Goal: Transaction & Acquisition: Subscribe to service/newsletter

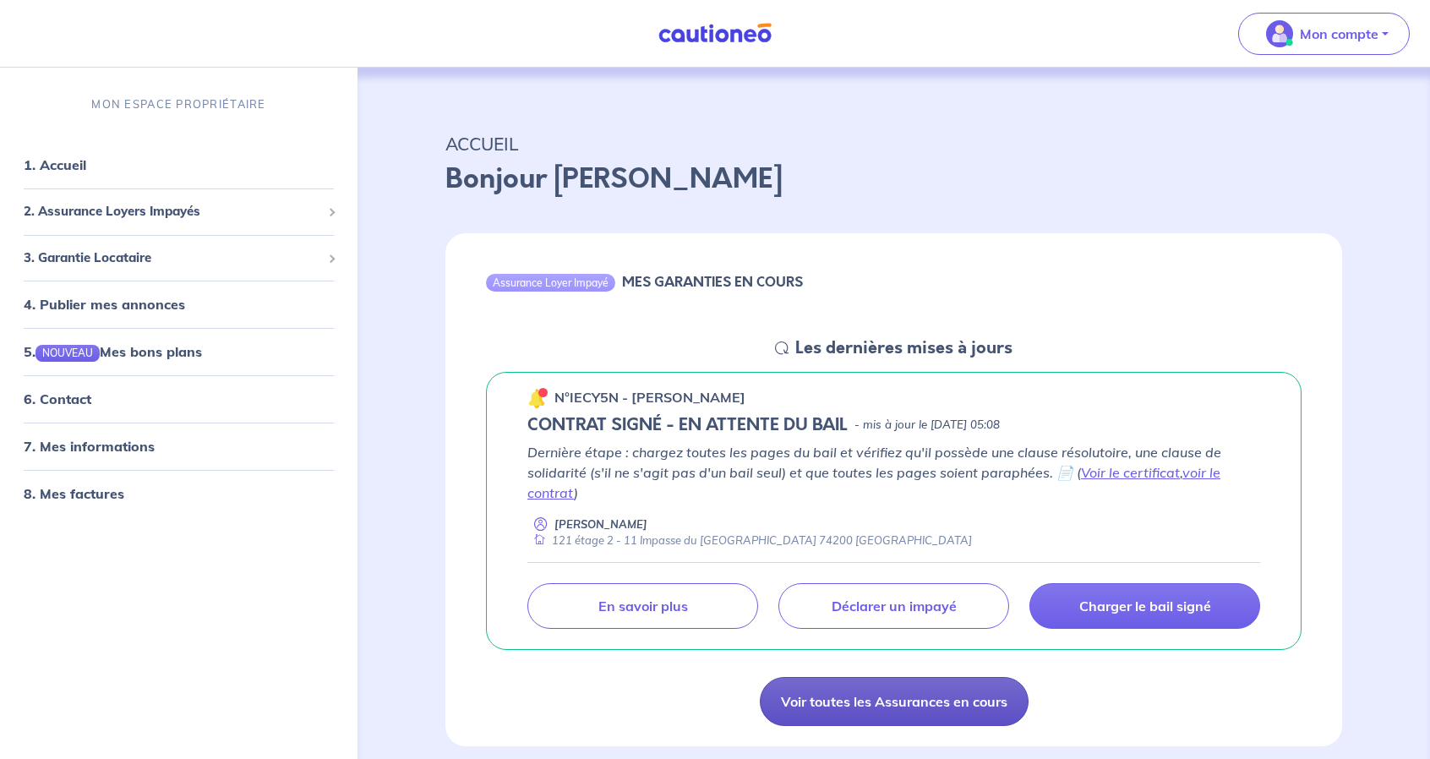
click at [908, 701] on link "Voir toutes les Assurances en cours" at bounding box center [894, 701] width 269 height 49
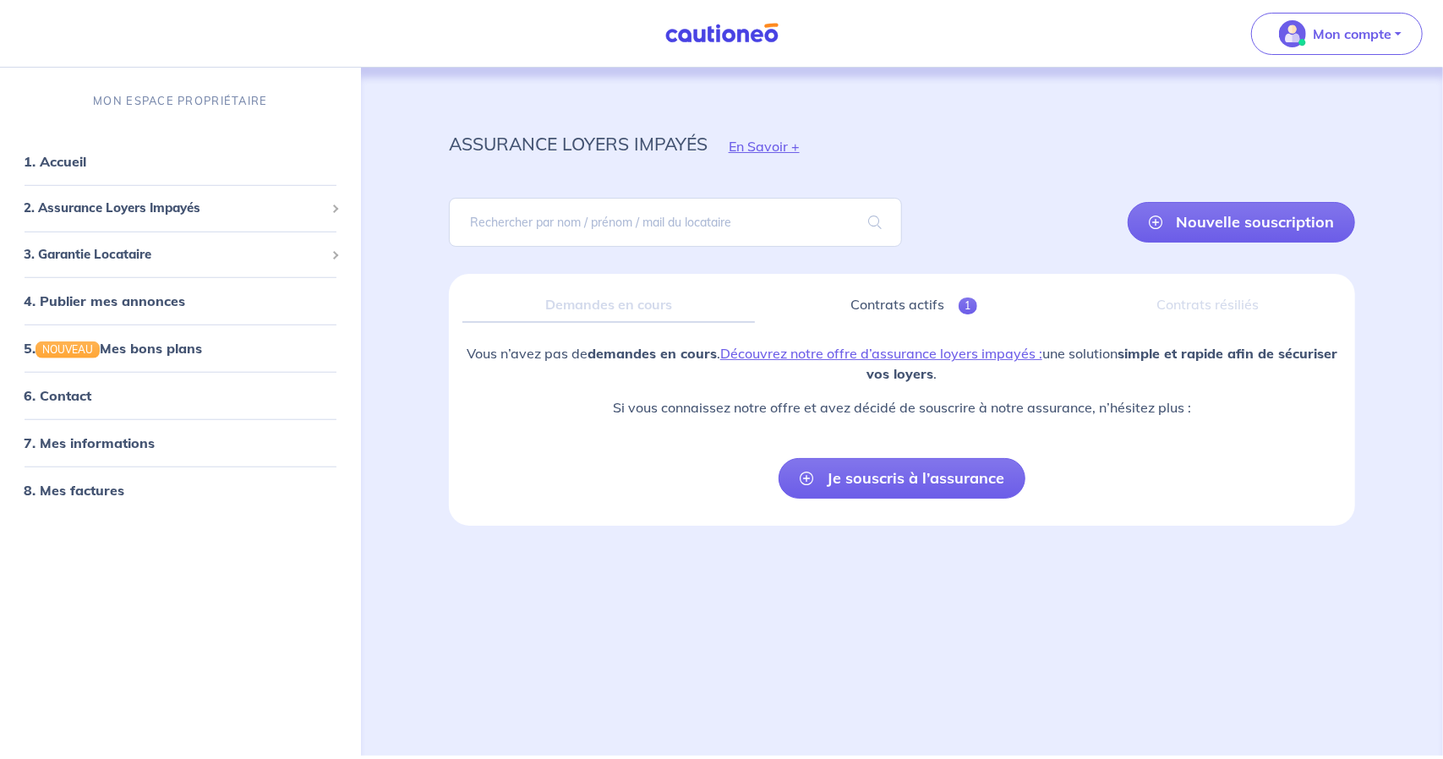
click at [599, 300] on div "Demandes en cours" at bounding box center [608, 305] width 293 height 36
click at [857, 304] on link "Contrats actifs 1" at bounding box center [914, 305] width 292 height 36
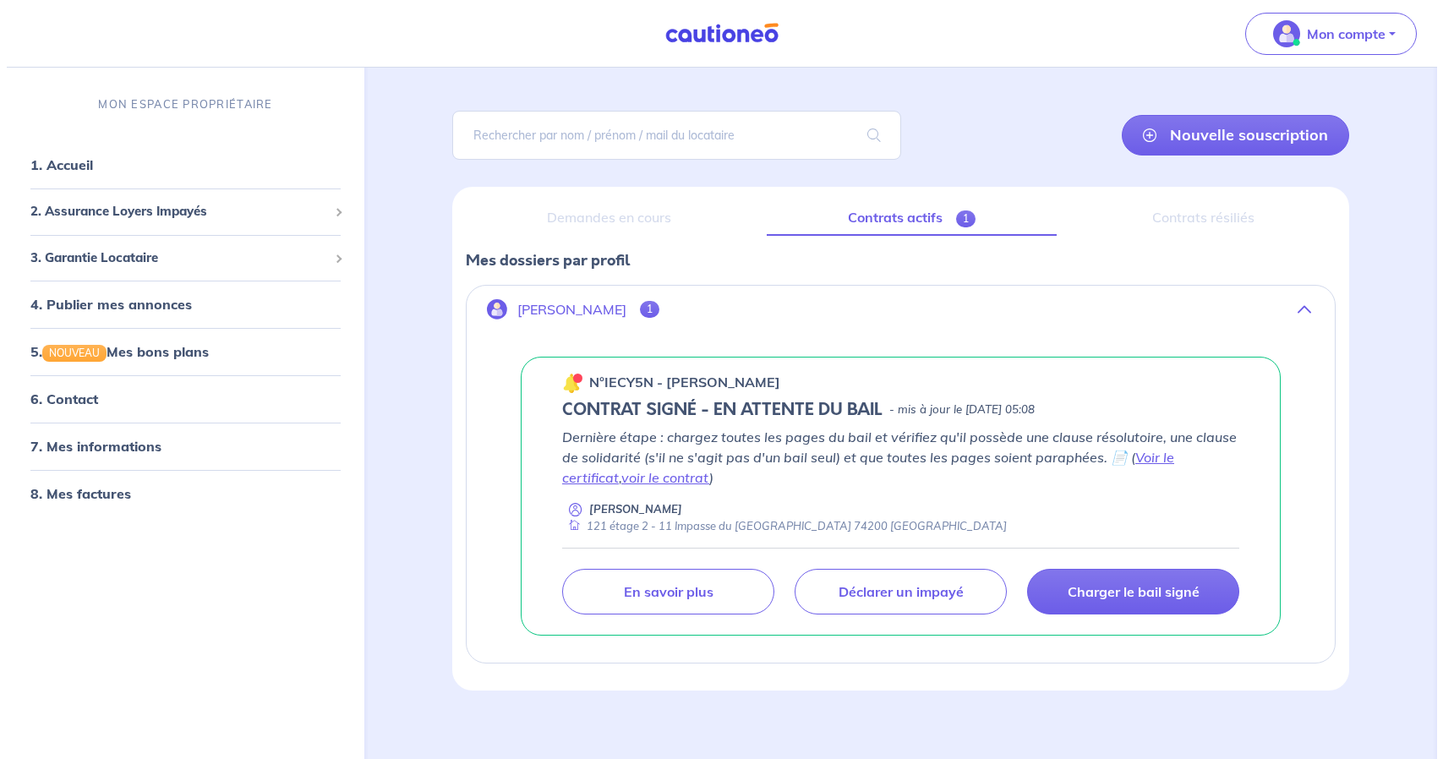
scroll to position [93, 0]
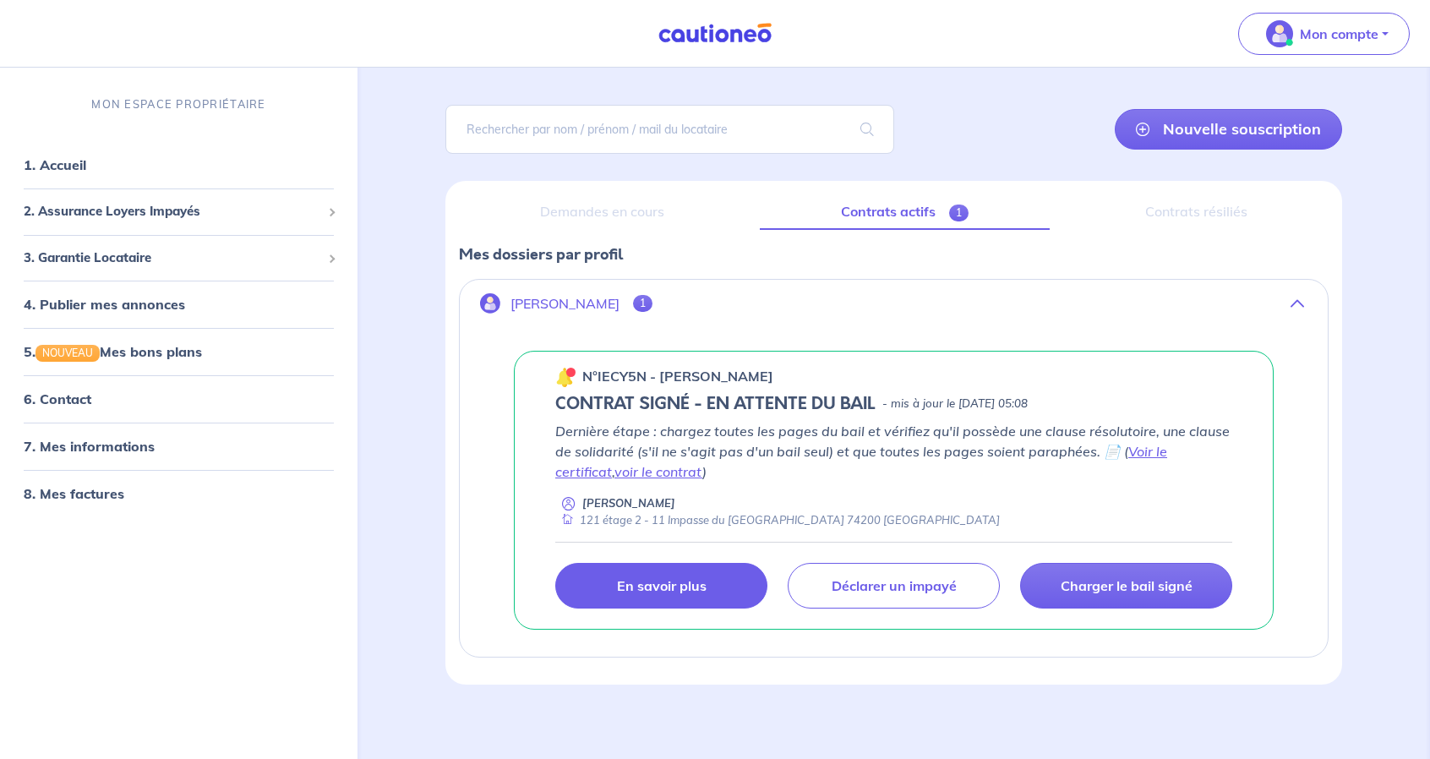
click at [648, 591] on p "En savoir plus" at bounding box center [662, 585] width 90 height 17
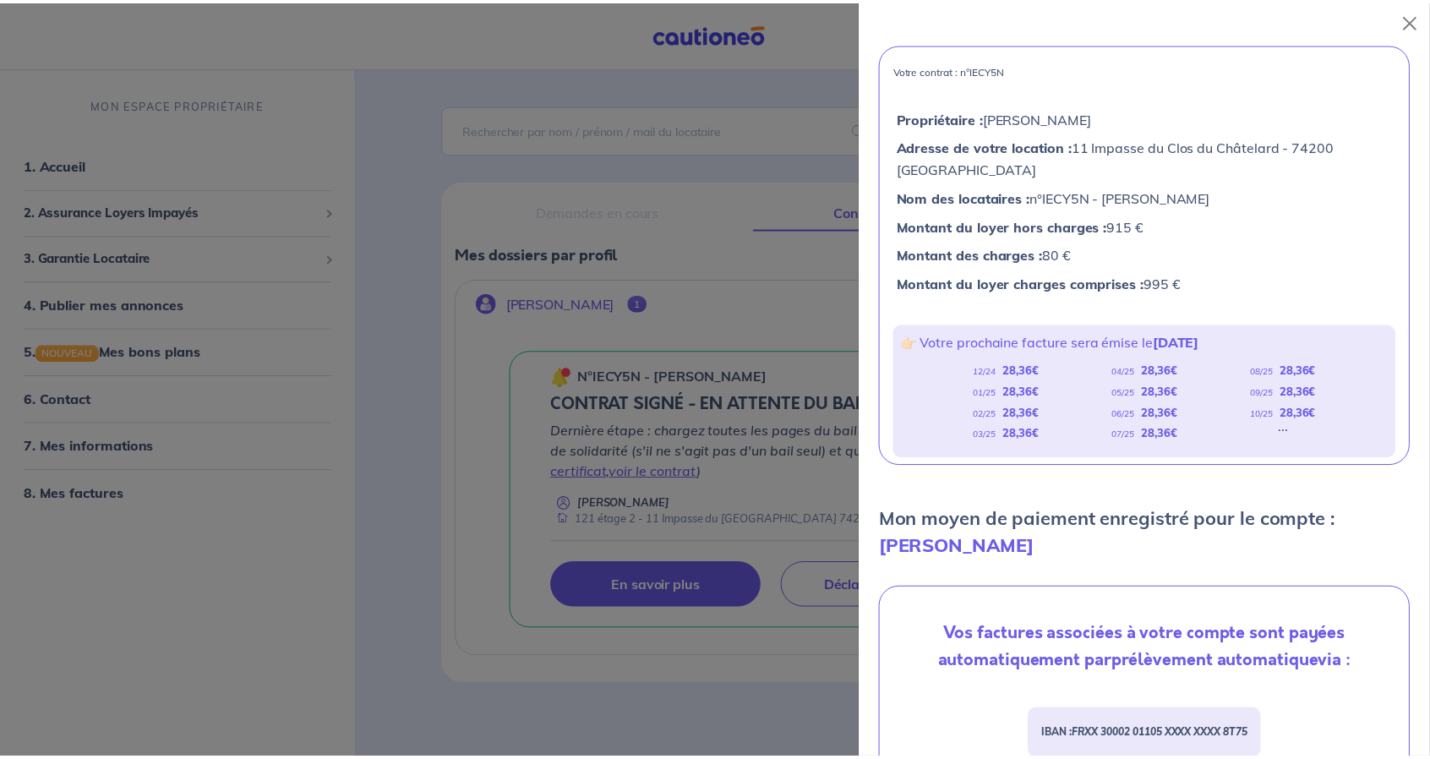
scroll to position [0, 0]
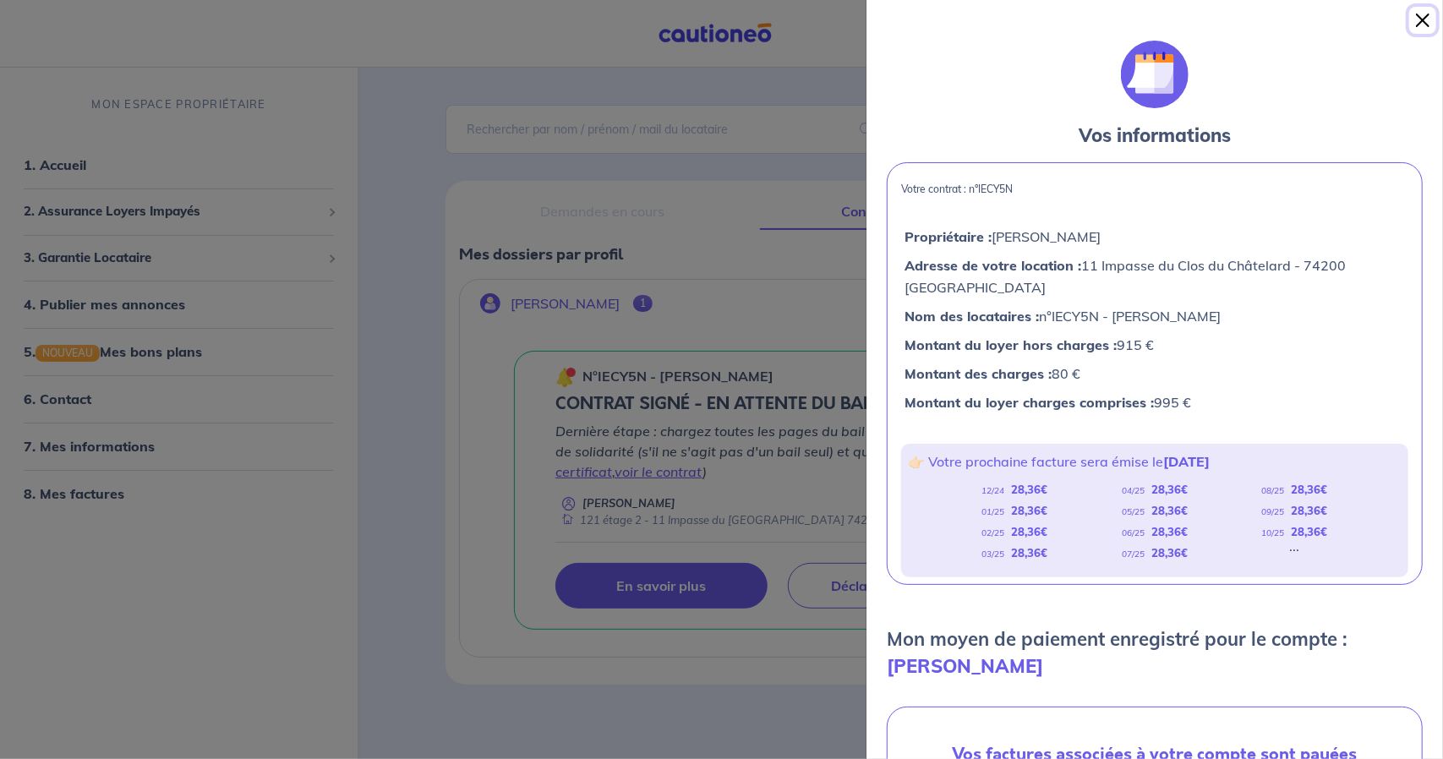
click at [1421, 23] on button "Close" at bounding box center [1422, 20] width 27 height 27
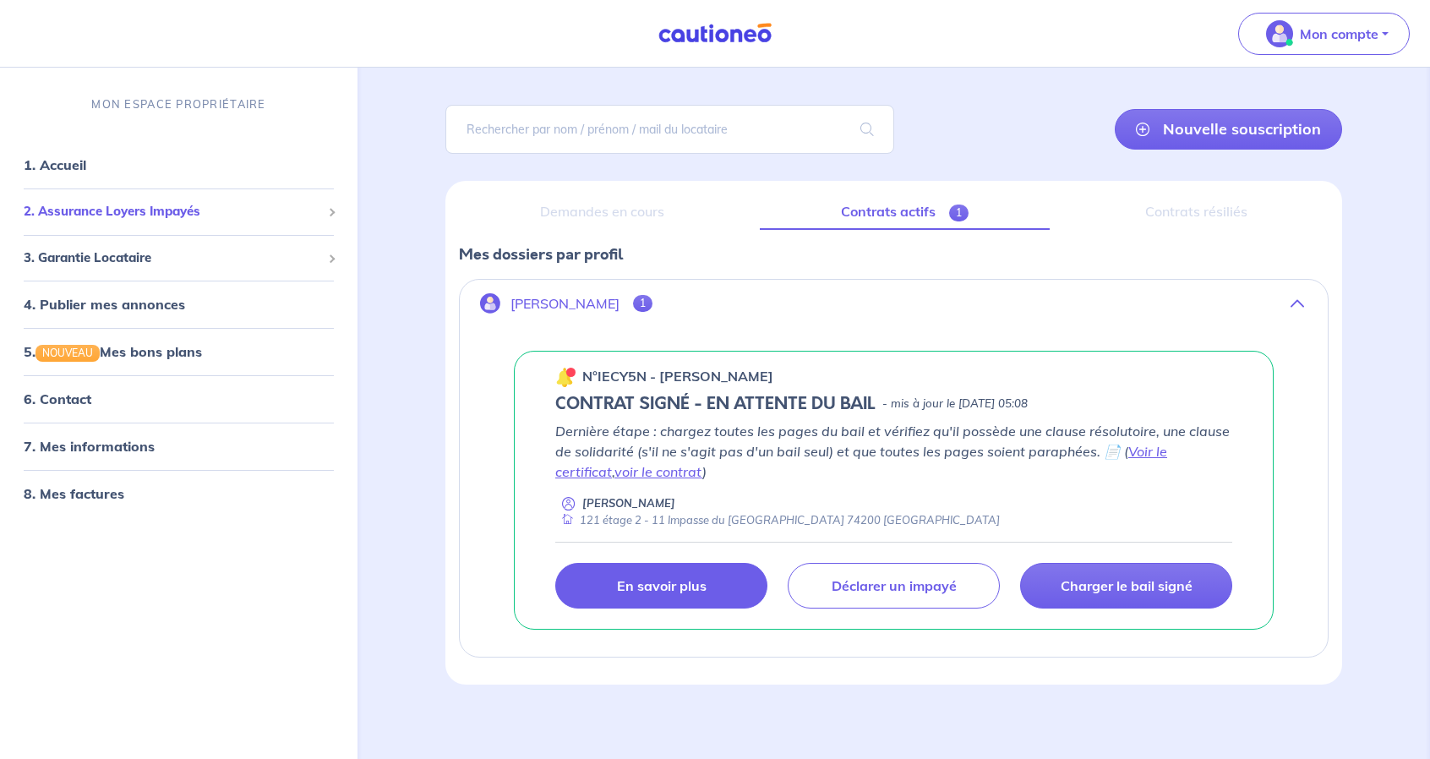
click at [203, 211] on span "2. Assurance Loyers Impayés" at bounding box center [173, 211] width 298 height 19
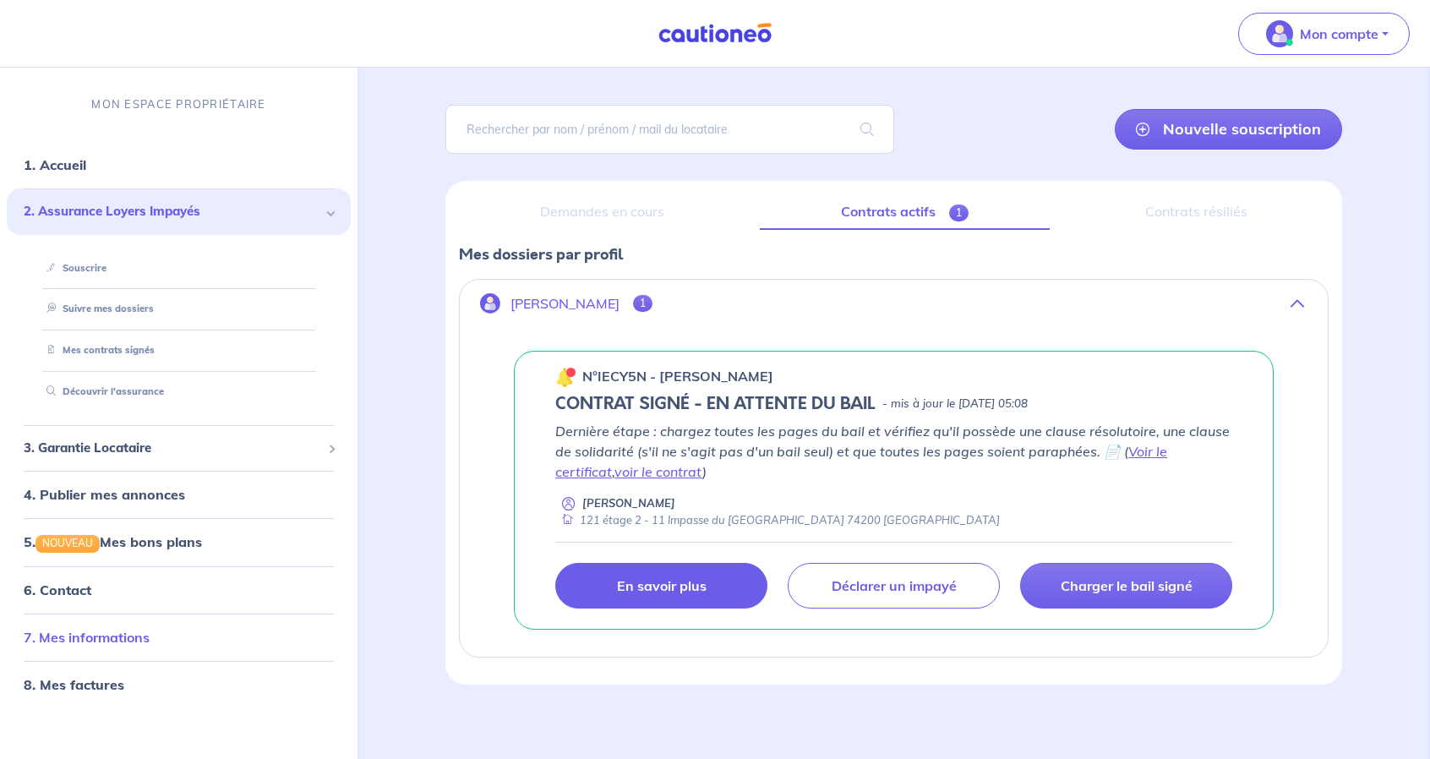
click at [139, 636] on link "7. Mes informations" at bounding box center [87, 636] width 126 height 17
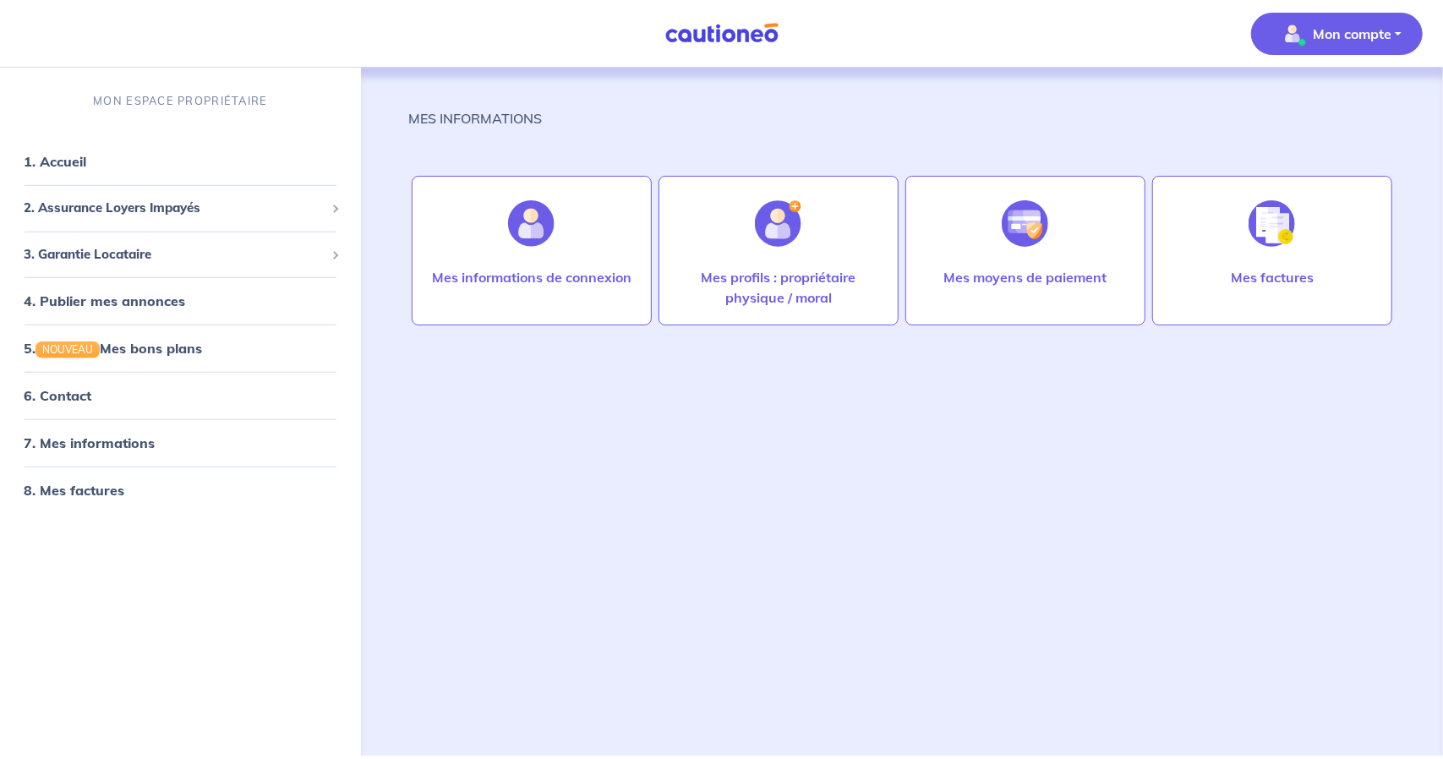
click at [715, 49] on nav "Mon compte MON ESPACE PROPRIÉTAIRE 1. Accueil 2. Assurance Loyers Impayés Sousc…" at bounding box center [721, 34] width 1443 height 68
click at [705, 30] on img at bounding box center [722, 33] width 127 height 21
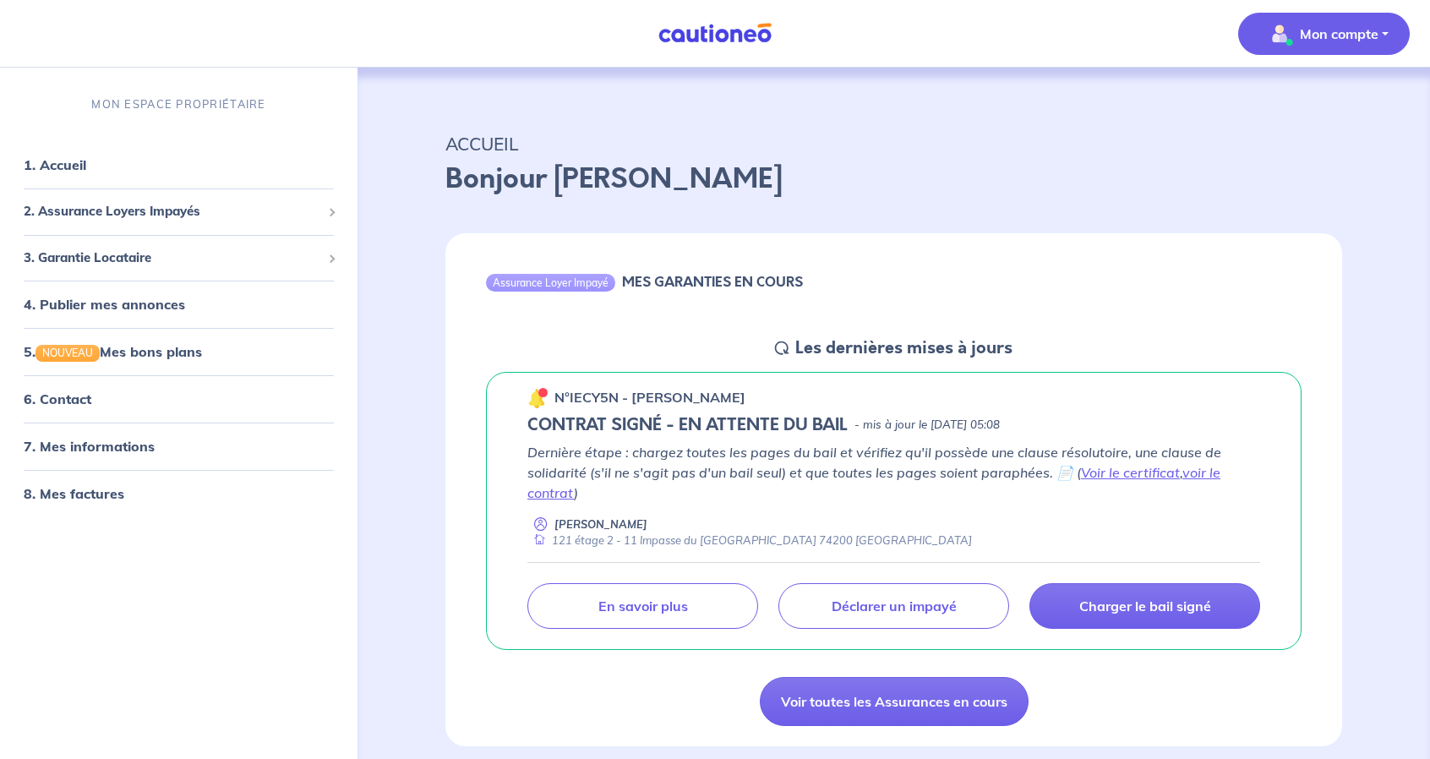
click at [1302, 51] on button "Mon compte" at bounding box center [1325, 34] width 172 height 42
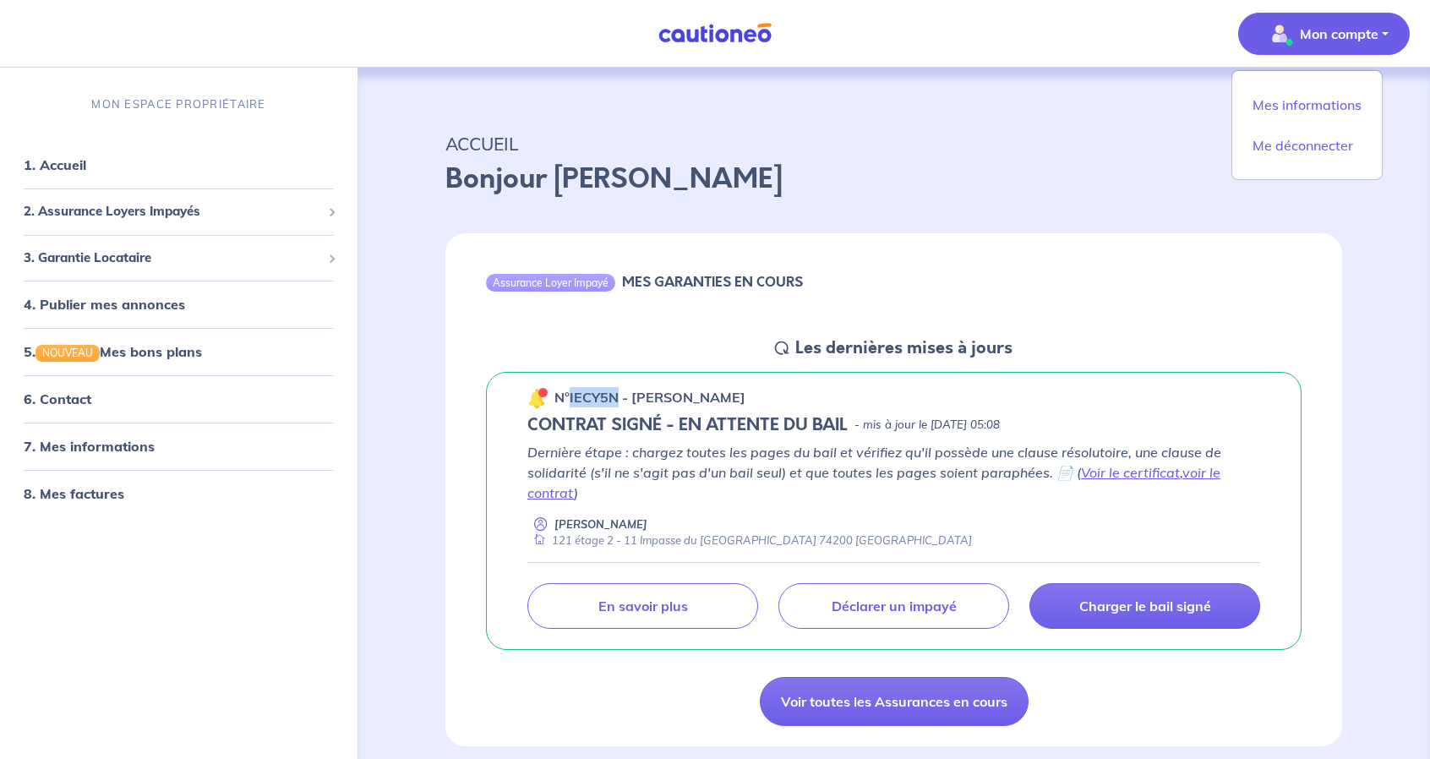
drag, startPoint x: 567, startPoint y: 396, endPoint x: 614, endPoint y: 402, distance: 47.0
click at [614, 402] on p "n°IECY5N - Tom Rodriguez" at bounding box center [650, 397] width 191 height 20
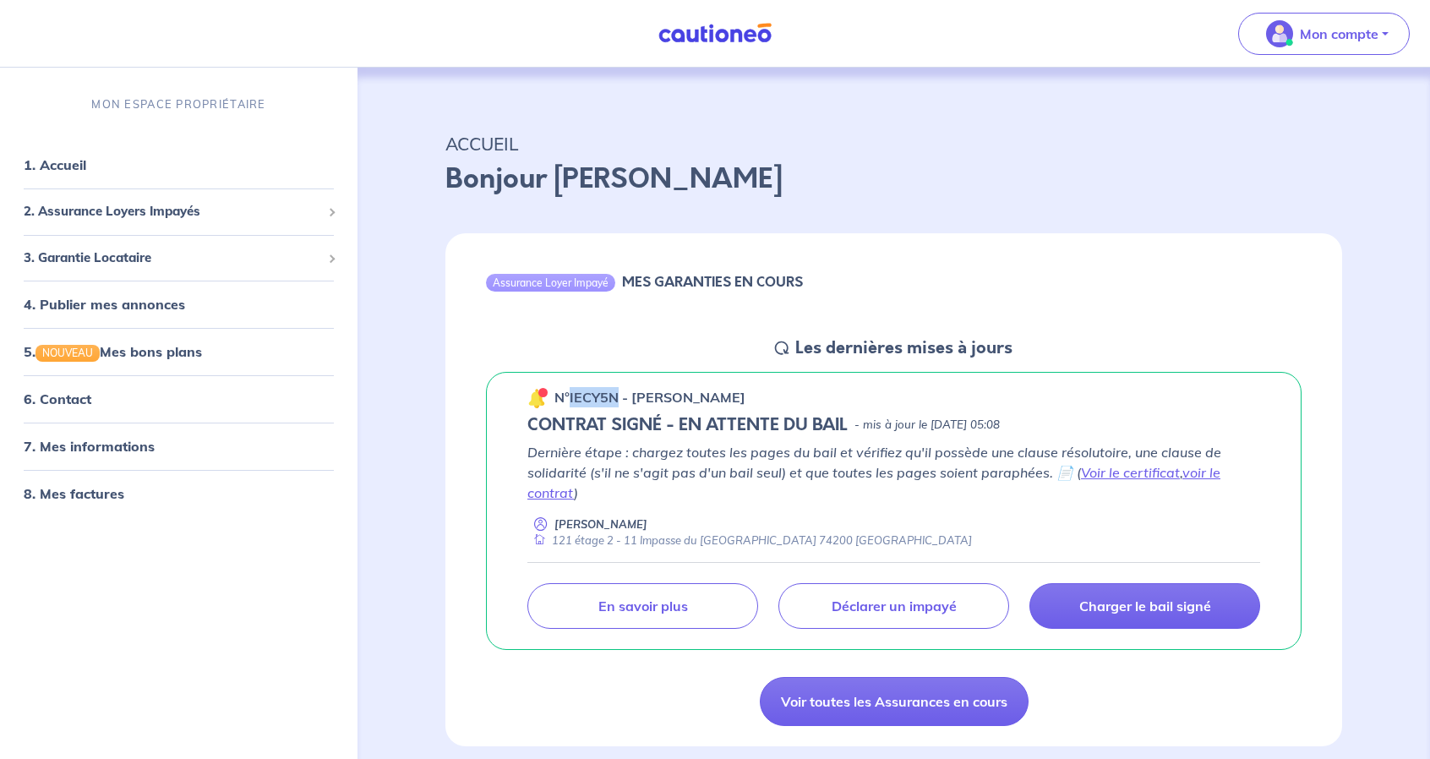
copy p "IECY5N"
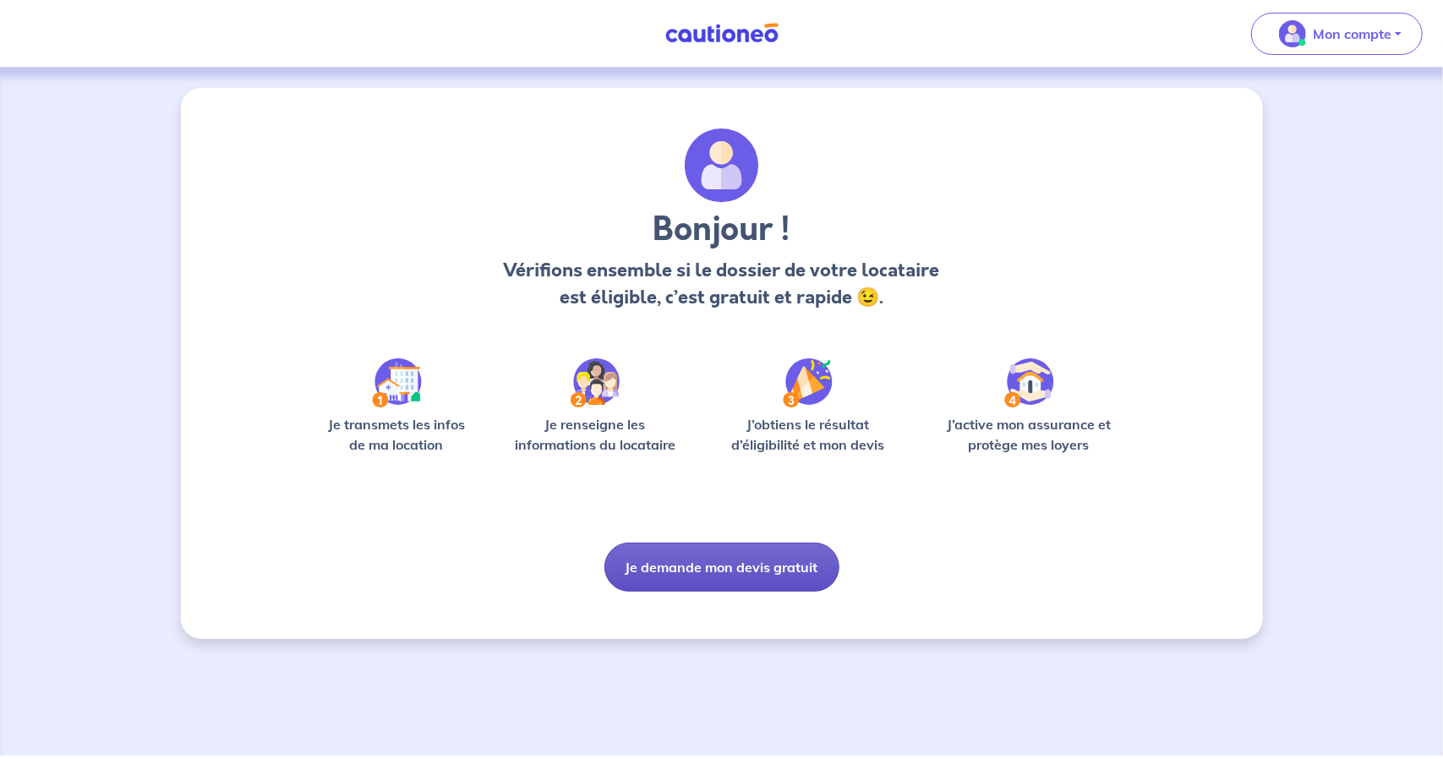
click at [753, 567] on button "Je demande mon devis gratuit" at bounding box center [721, 567] width 235 height 49
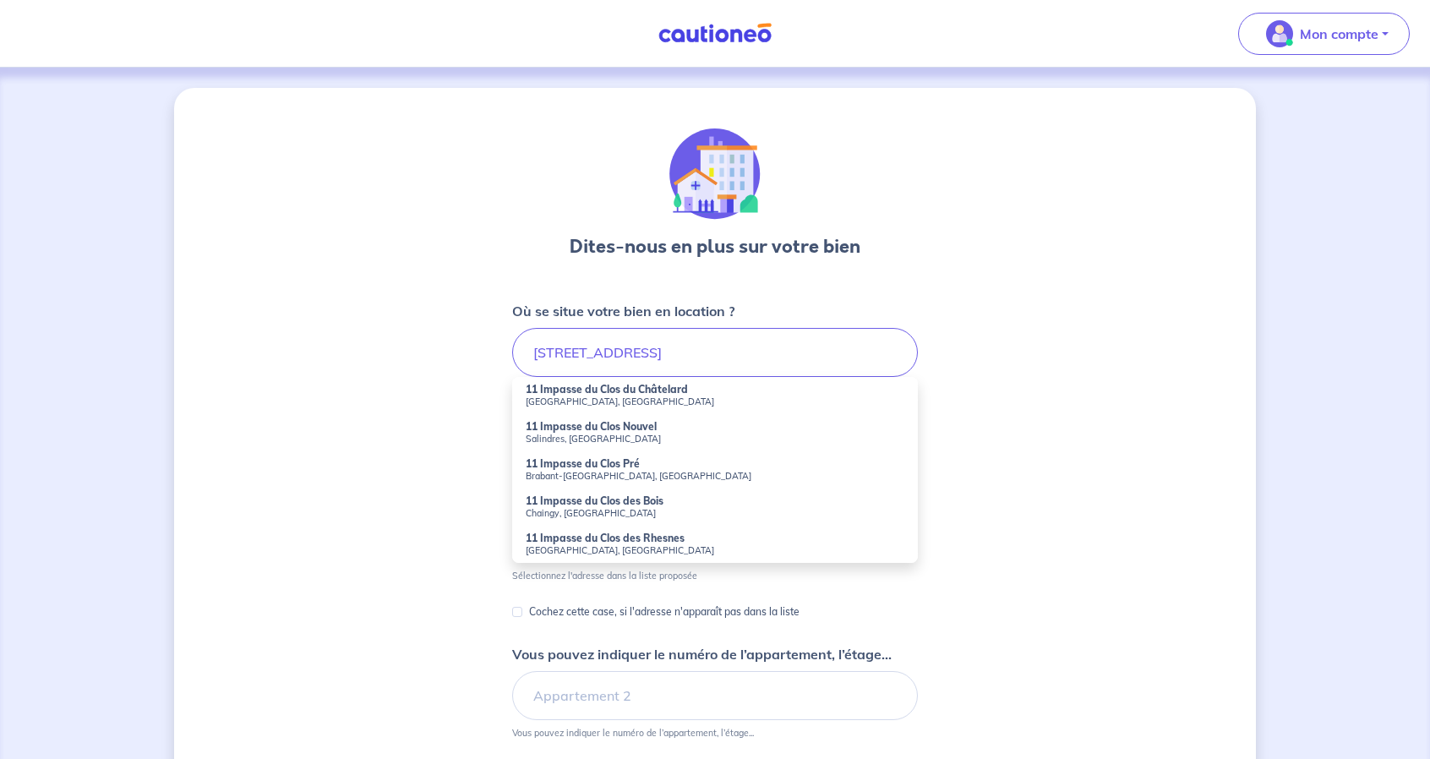
drag, startPoint x: 701, startPoint y: 385, endPoint x: 680, endPoint y: 390, distance: 21.7
click at [680, 390] on li "11 Impasse du Clos du Châtelard Thonon-les-Bains, France" at bounding box center [715, 395] width 406 height 37
type input "11 Impasse du Clos du Châtelard, Thonon-les-Bains, France"
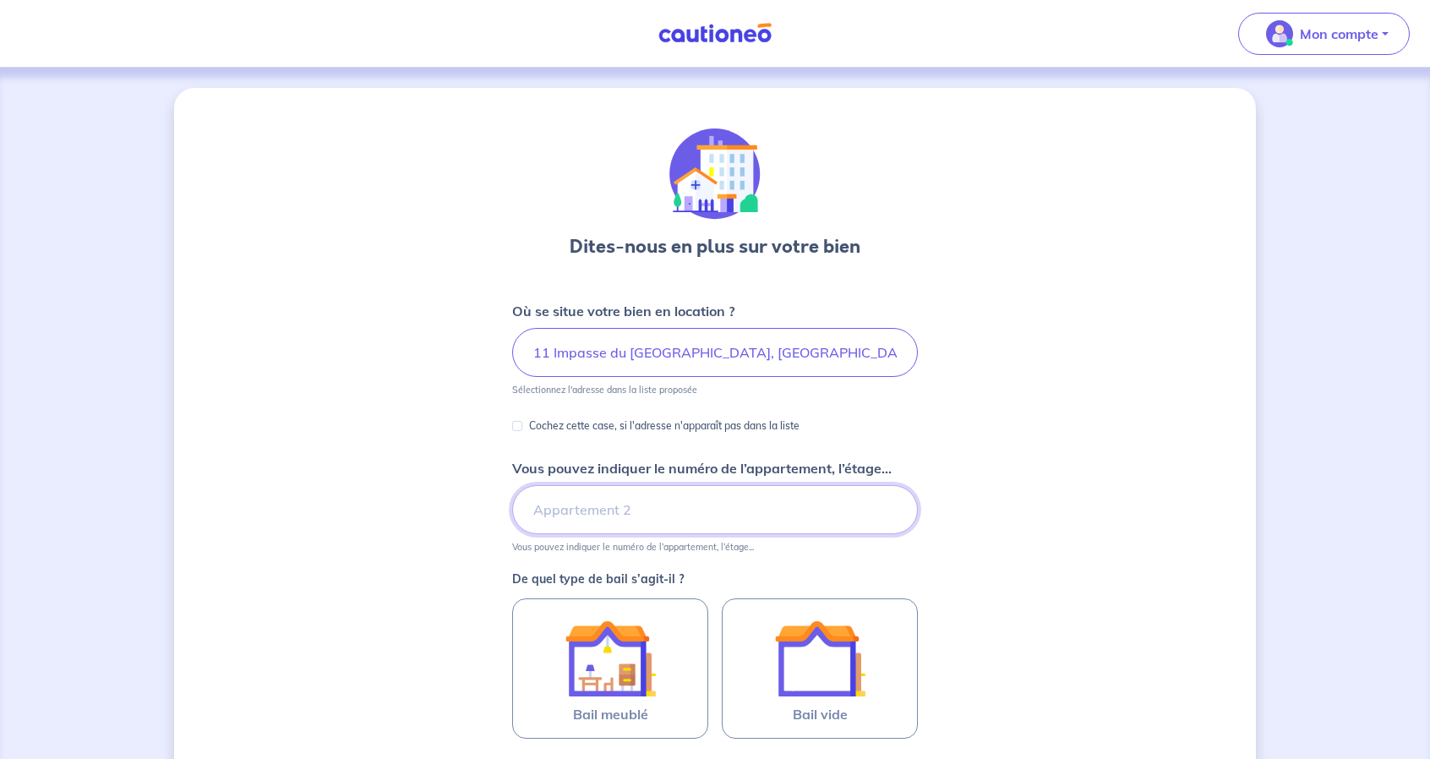
click at [651, 513] on input "Vous pouvez indiquer le numéro de l’appartement, l’étage..." at bounding box center [715, 509] width 406 height 49
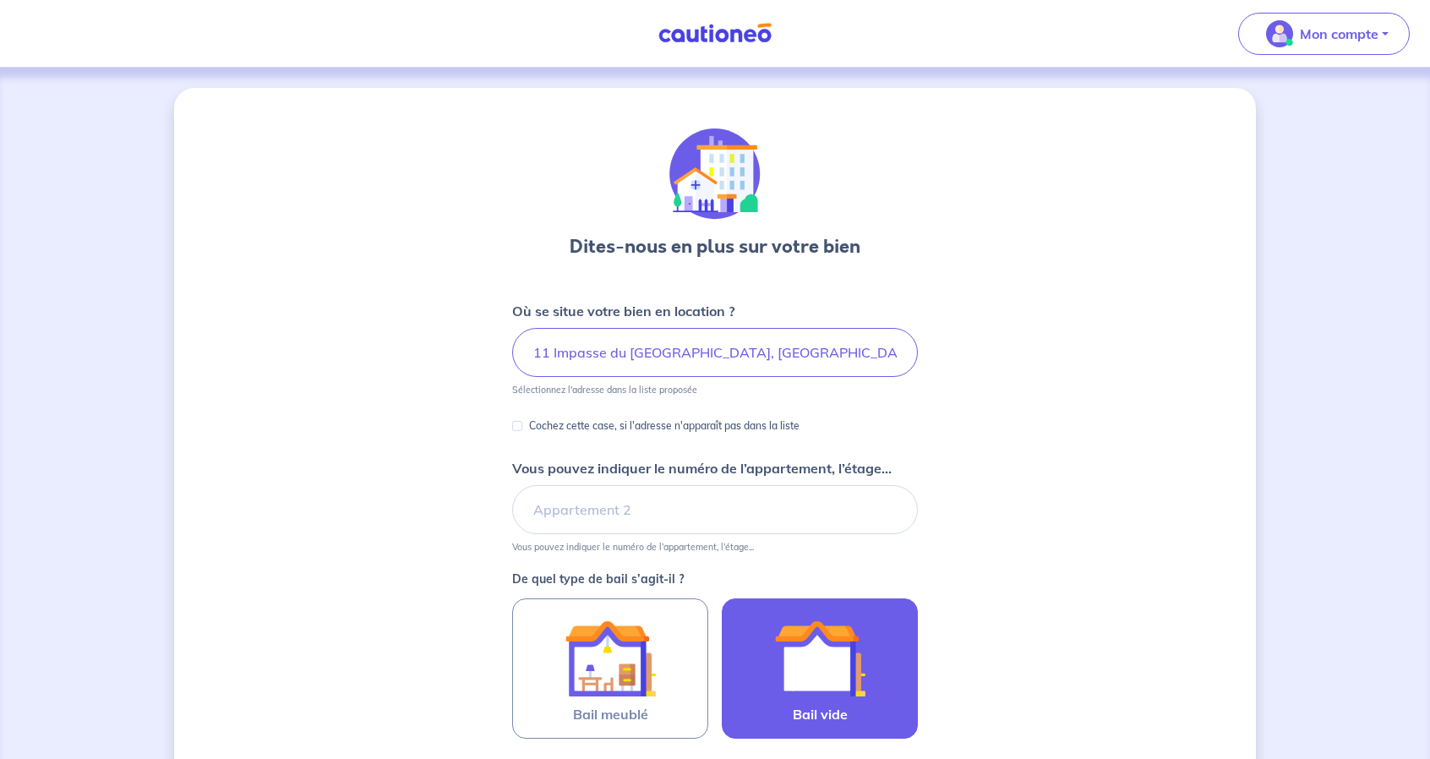
click at [792, 673] on img at bounding box center [819, 658] width 91 height 91
click at [0, 0] on input "Bail vide" at bounding box center [0, 0] width 0 height 0
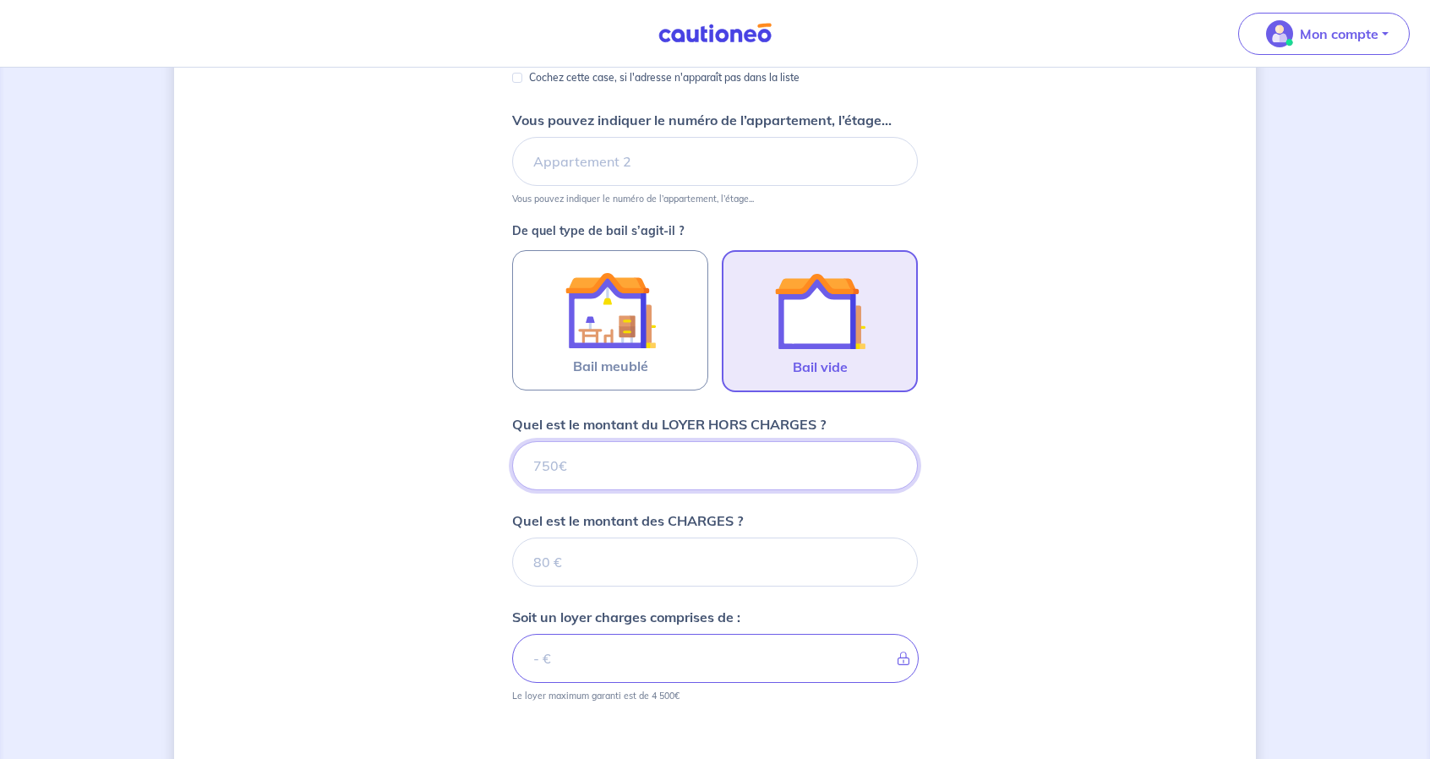
scroll to position [344, 0]
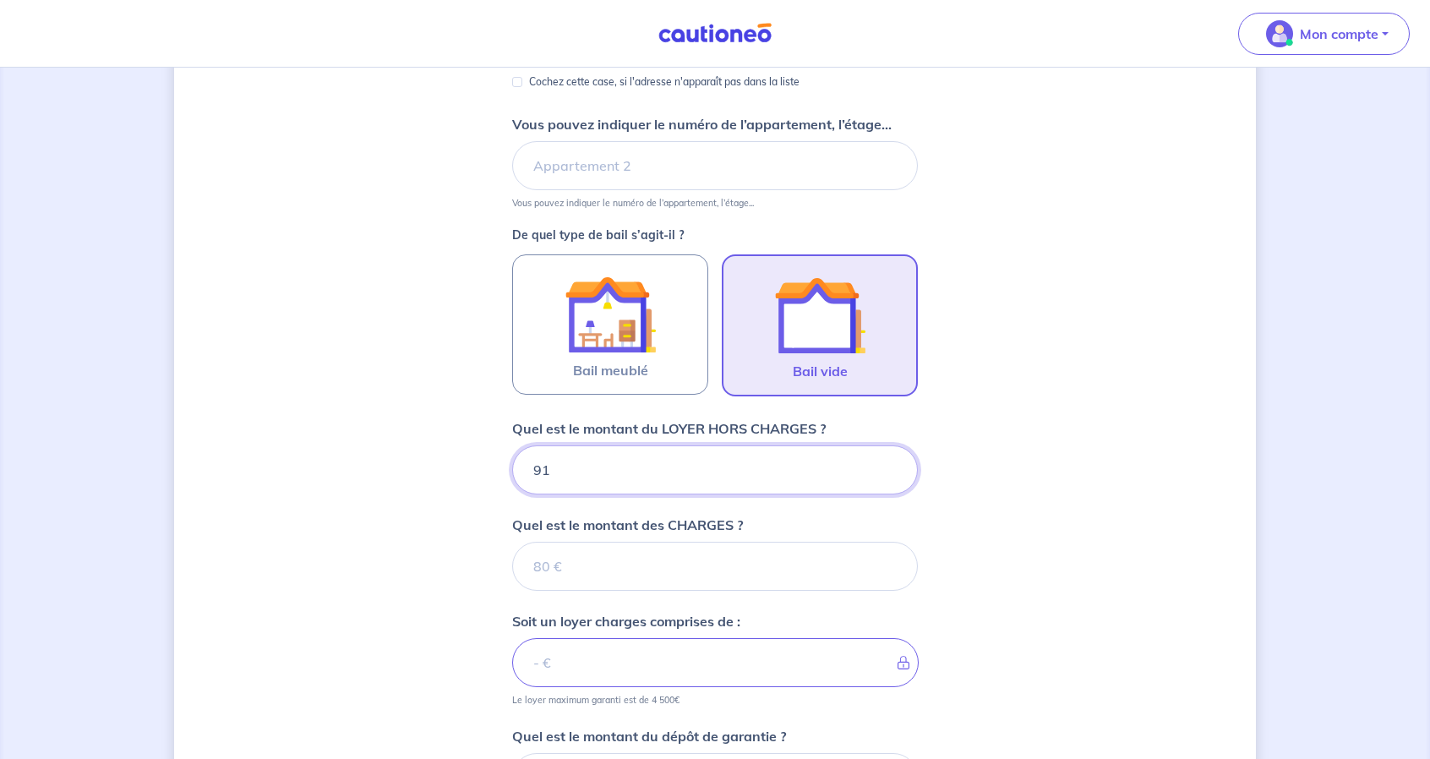
type input "915"
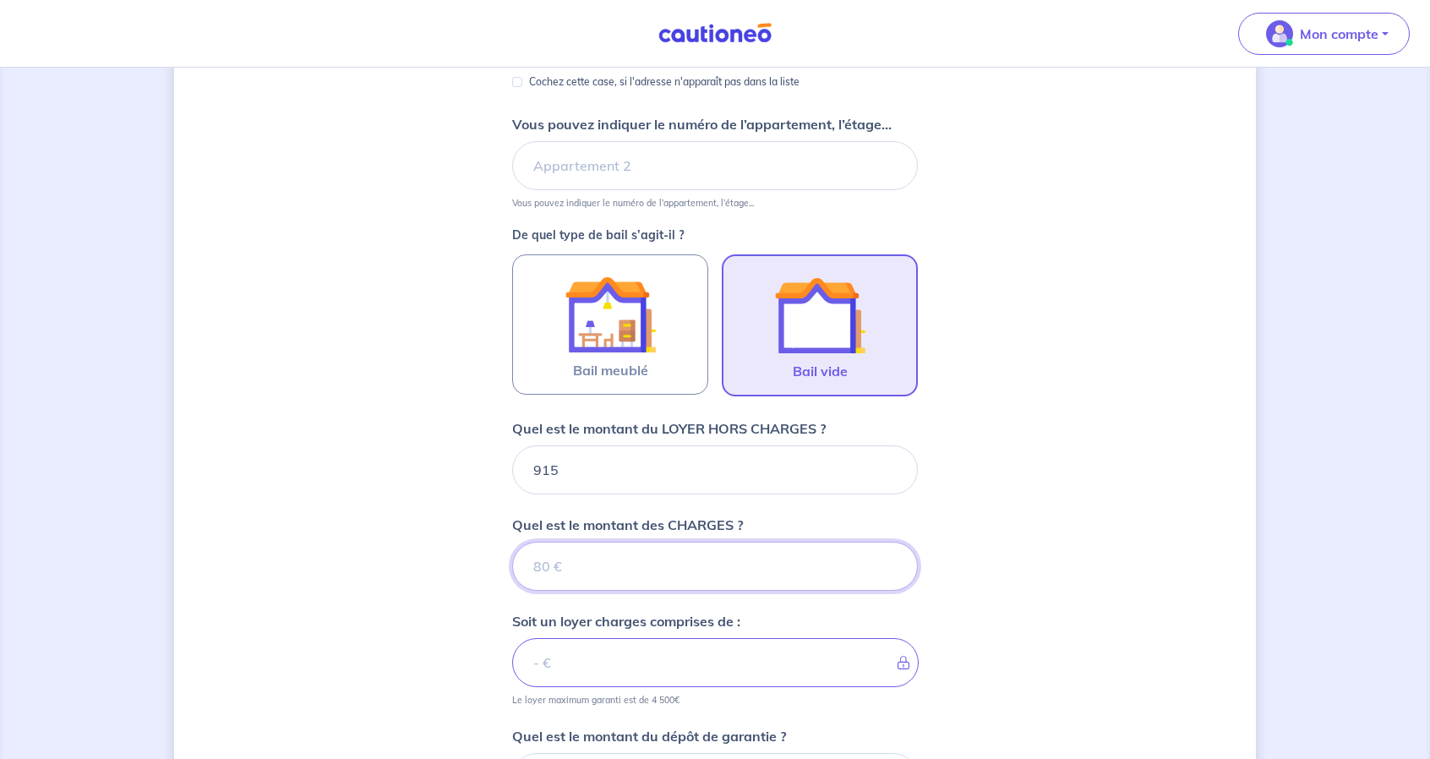
click at [583, 567] on input "Quel est le montant des CHARGES ?" at bounding box center [715, 566] width 406 height 49
type input "8"
type input "923"
type input "80"
type input "995"
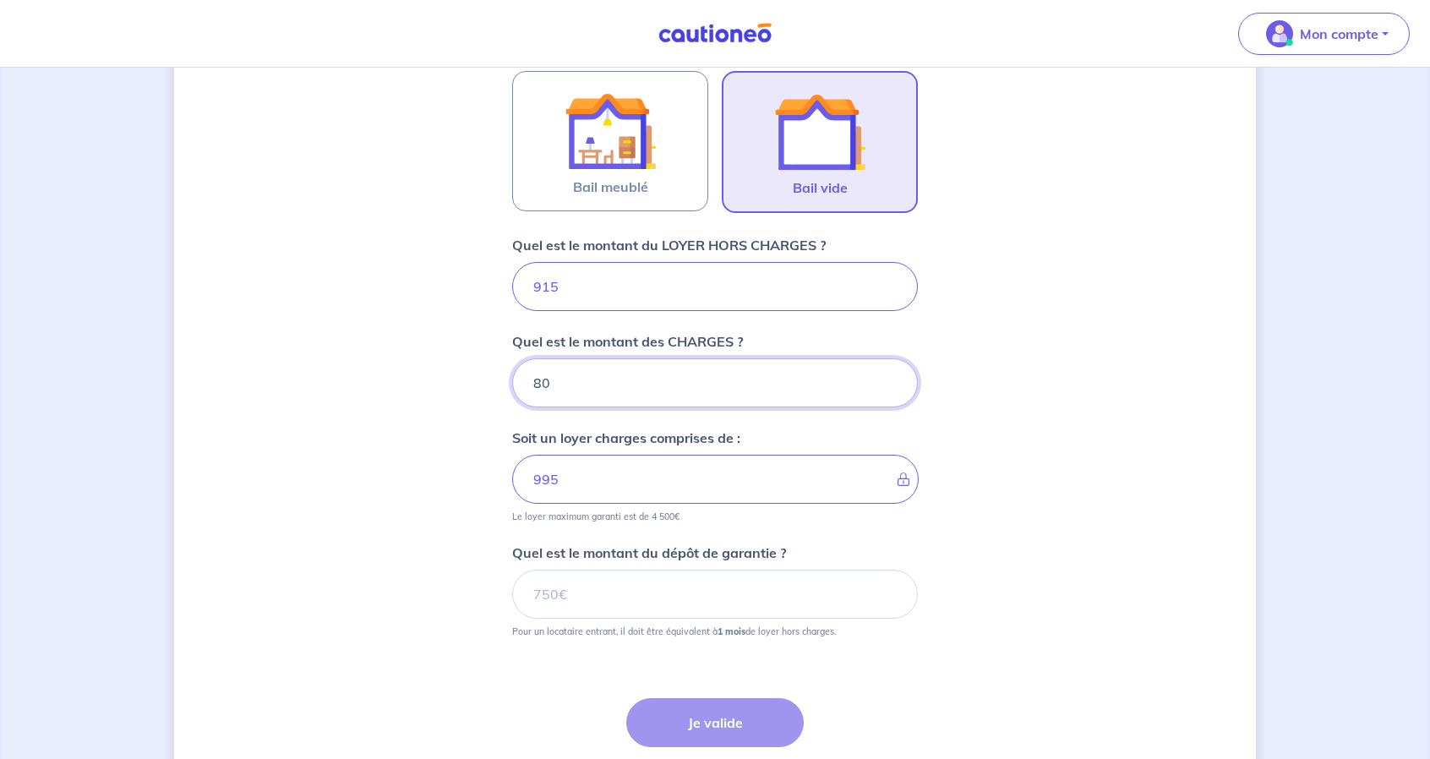
scroll to position [528, 0]
type input "80"
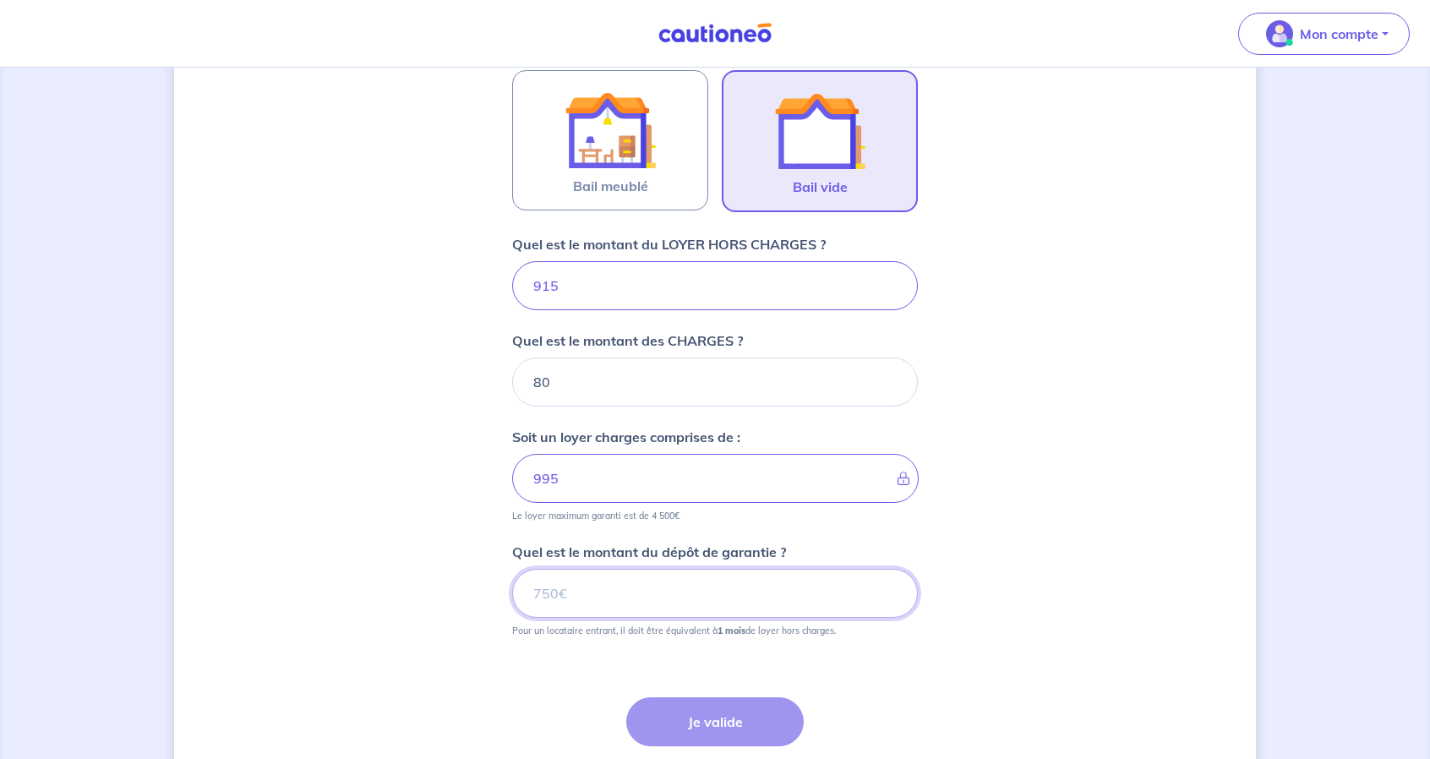
click at [572, 592] on input "Quel est le montant du dépôt de garantie ?" at bounding box center [715, 593] width 406 height 49
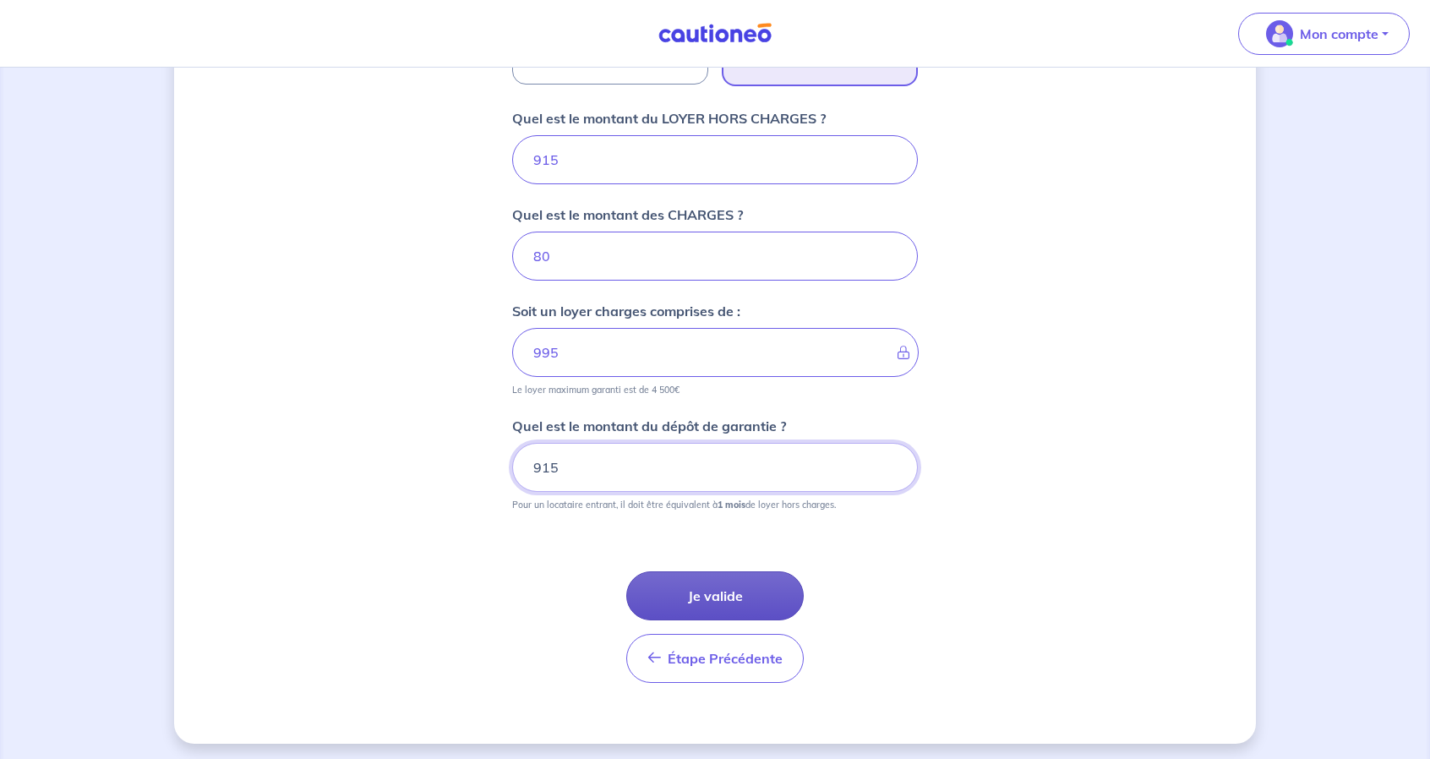
type input "915"
click at [734, 591] on button "Je valide" at bounding box center [715, 596] width 178 height 49
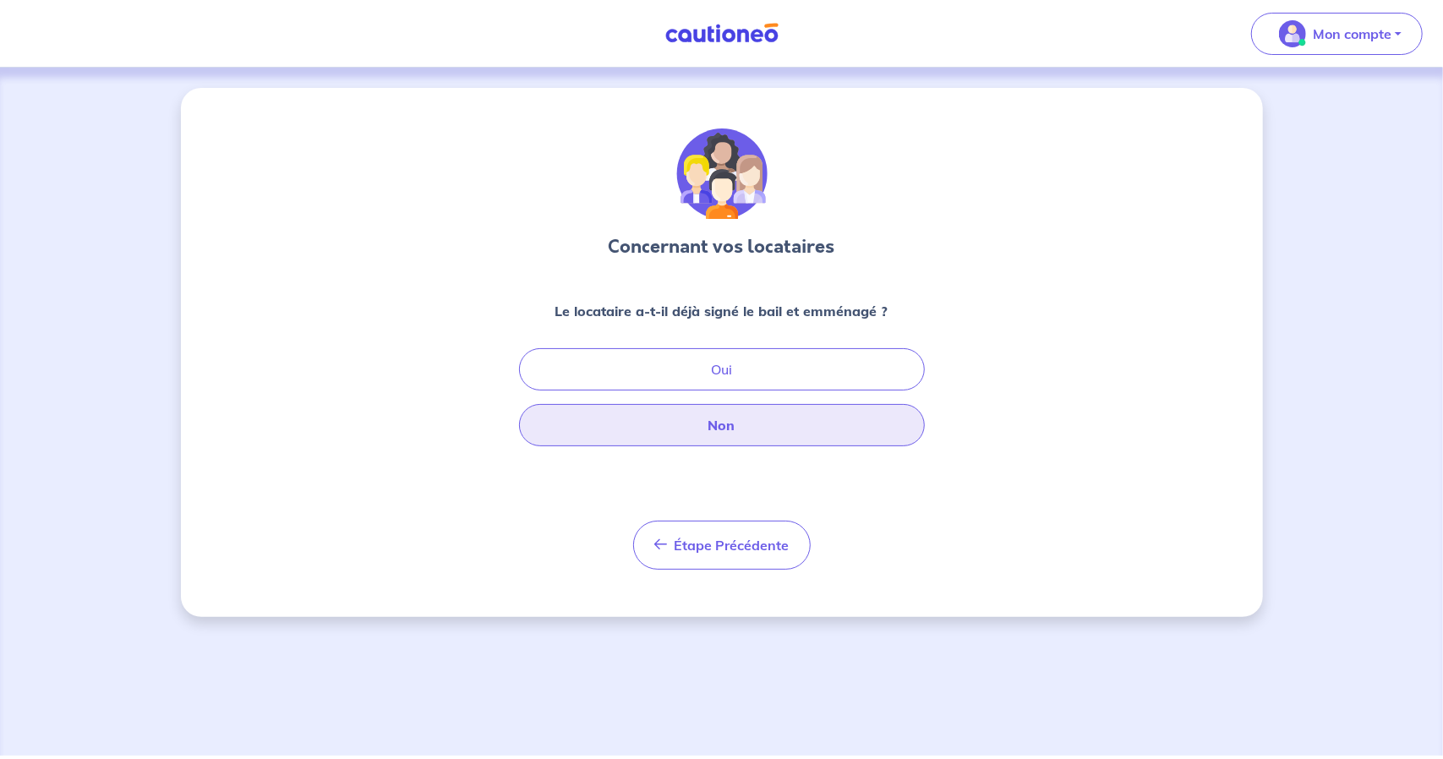
click at [724, 434] on button "Non" at bounding box center [722, 425] width 406 height 42
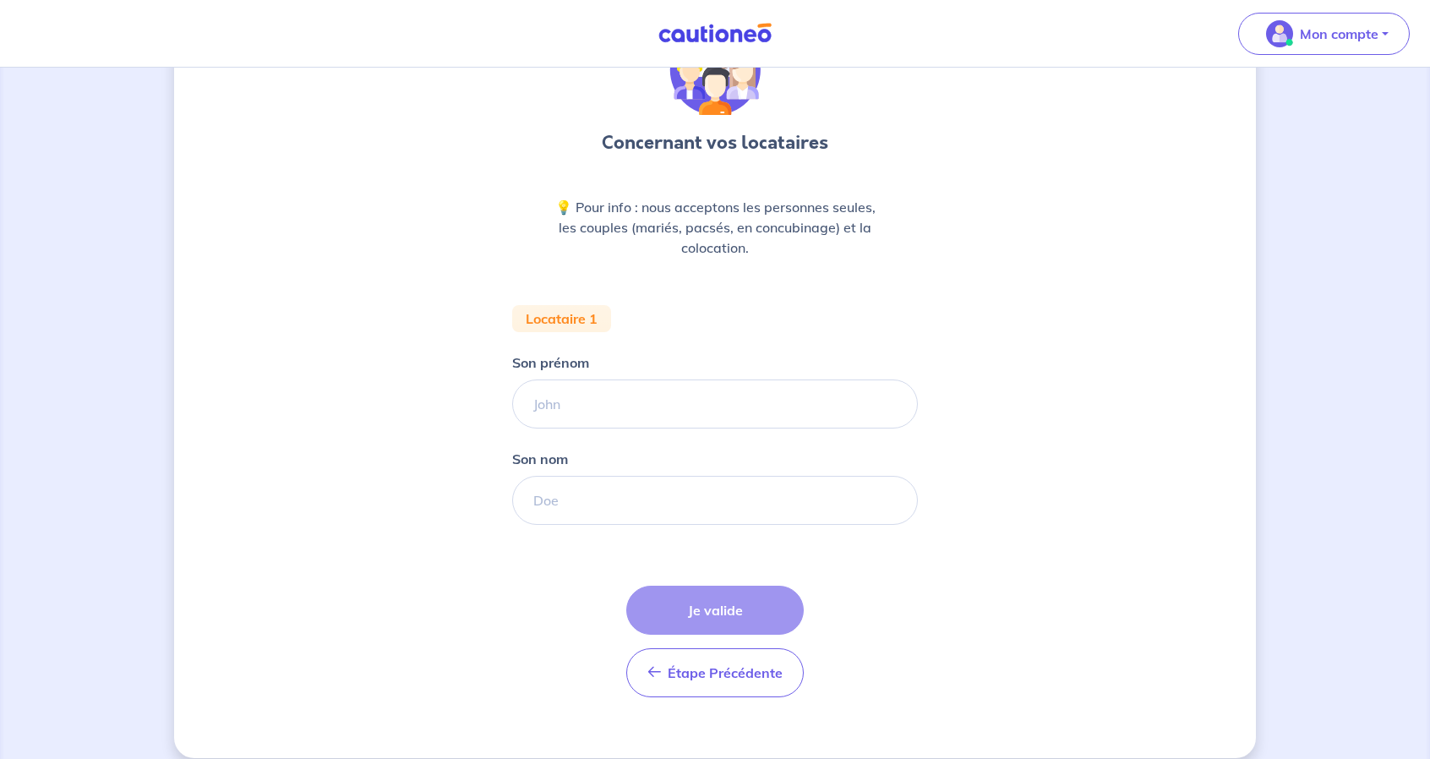
scroll to position [105, 0]
click at [606, 406] on input "Son prénom" at bounding box center [715, 403] width 406 height 49
type input "john"
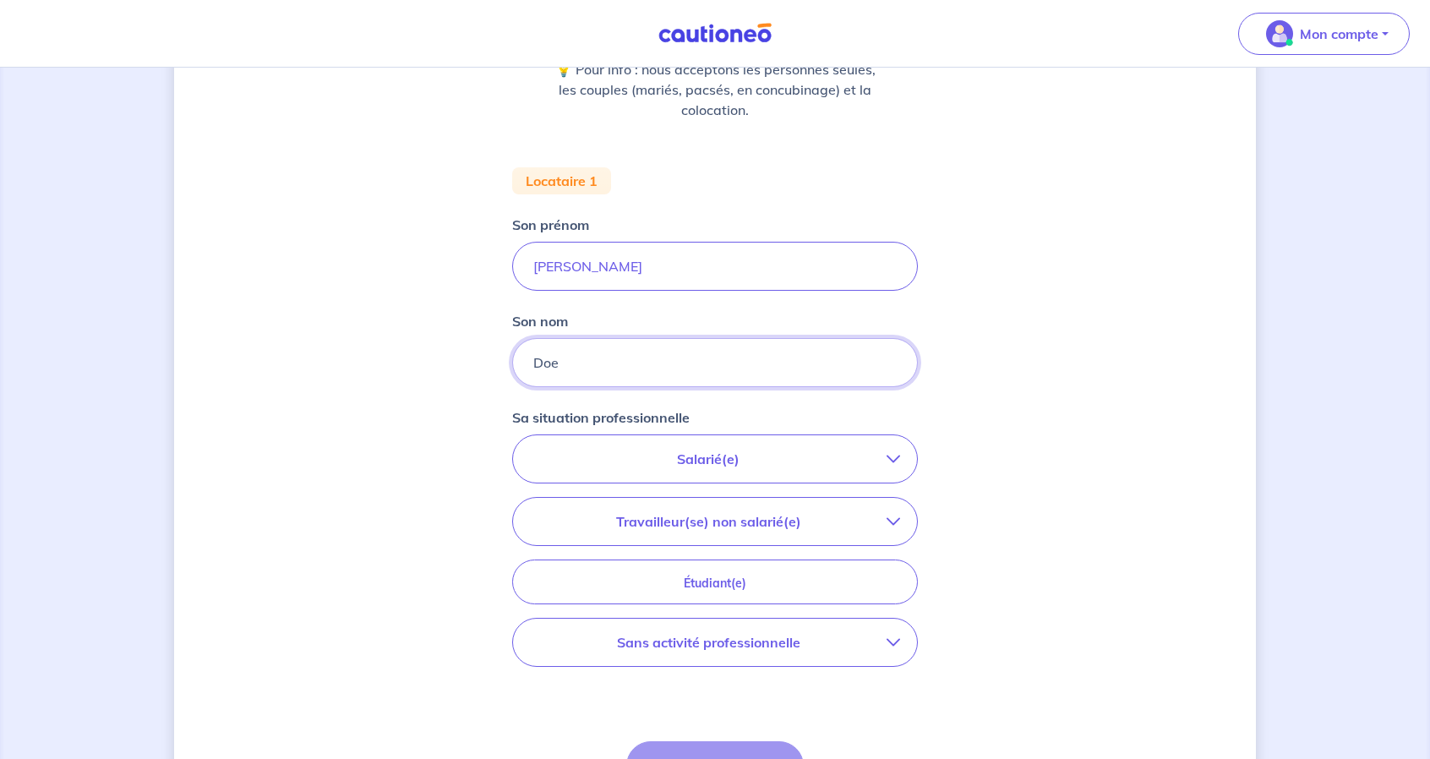
scroll to position [246, 0]
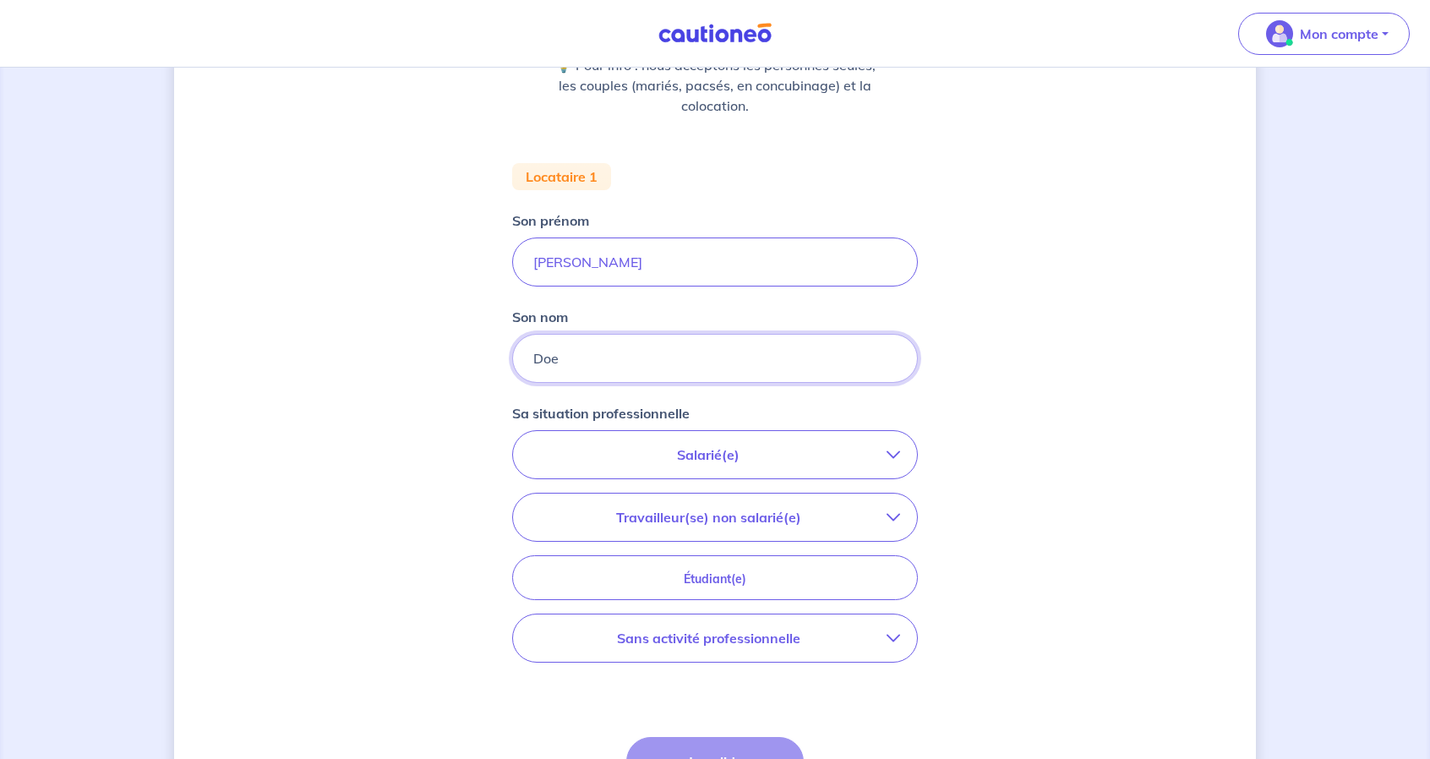
type input "Doe"
click at [717, 453] on p "Salarié(e)" at bounding box center [708, 455] width 357 height 20
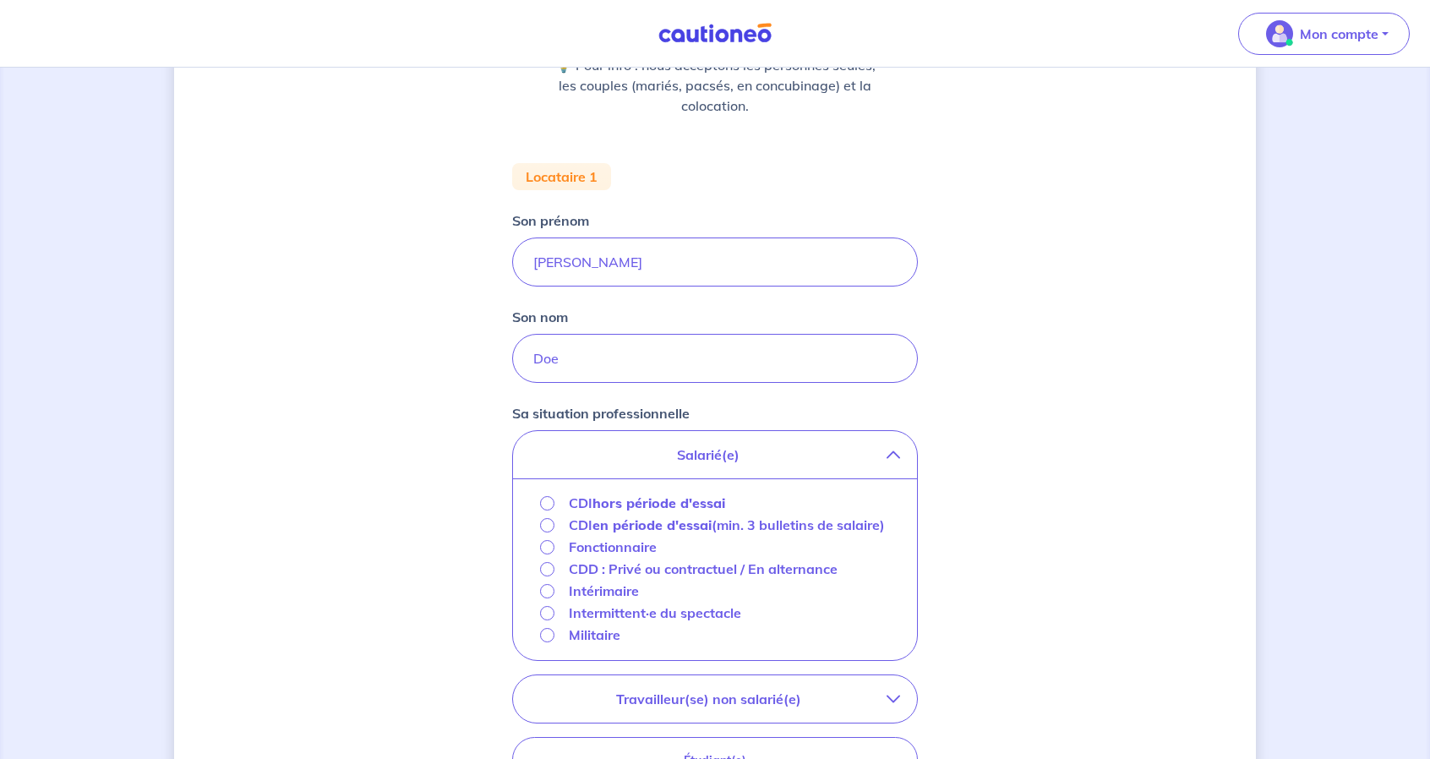
click at [539, 503] on div "CDI hors période d'essai" at bounding box center [715, 504] width 377 height 22
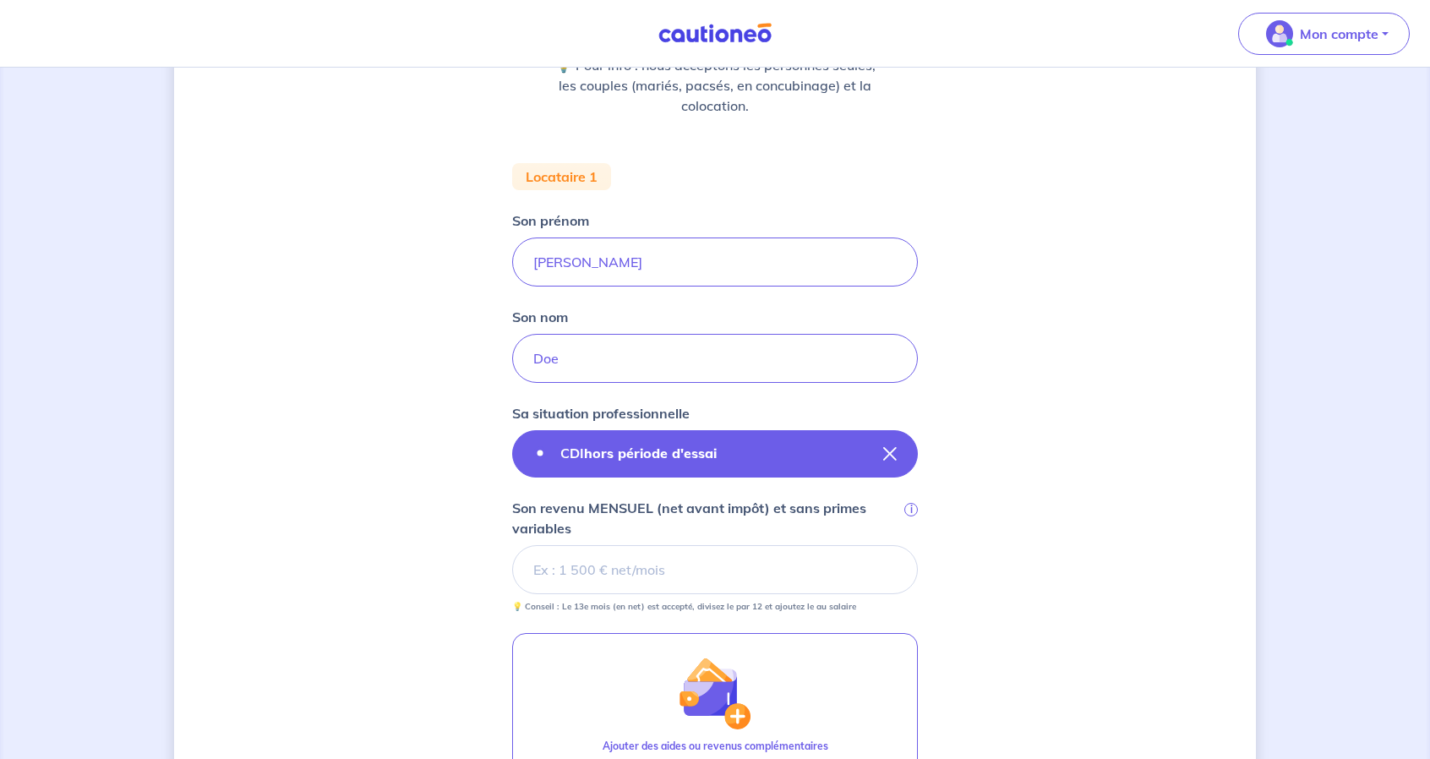
click at [626, 447] on strong "hors période d'essai" at bounding box center [650, 453] width 133 height 17
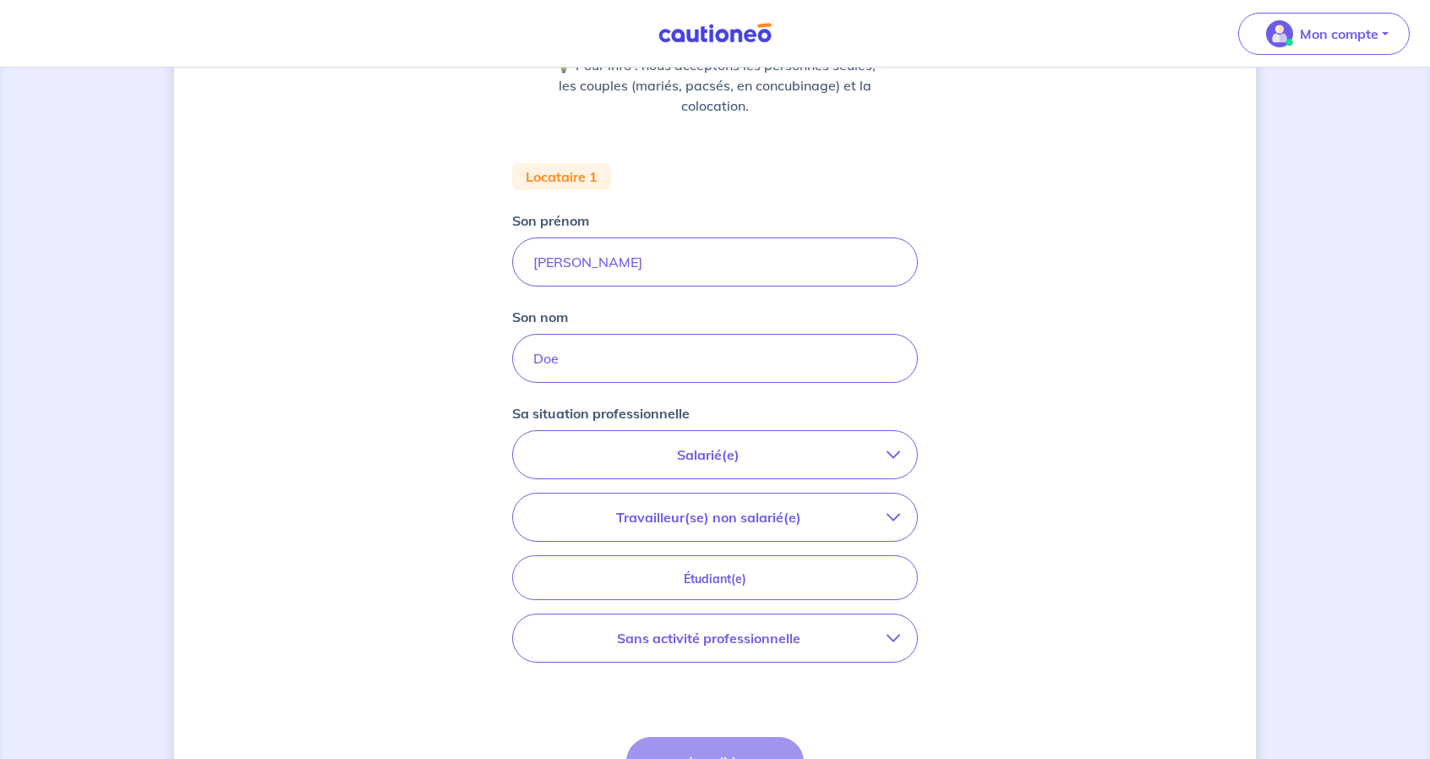
click at [715, 431] on button "Salarié(e)" at bounding box center [715, 454] width 404 height 47
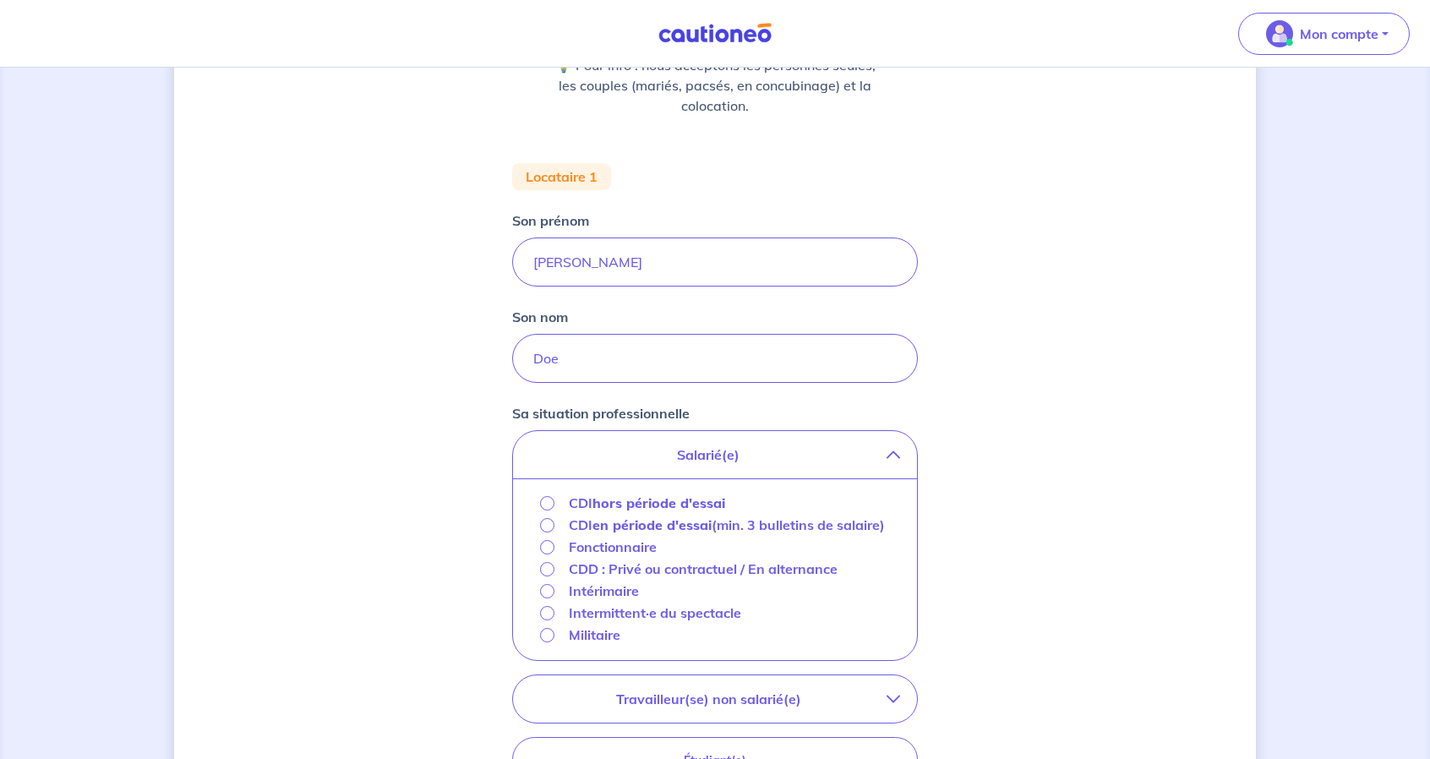
click at [636, 496] on strong "hors période d'essai" at bounding box center [659, 503] width 133 height 17
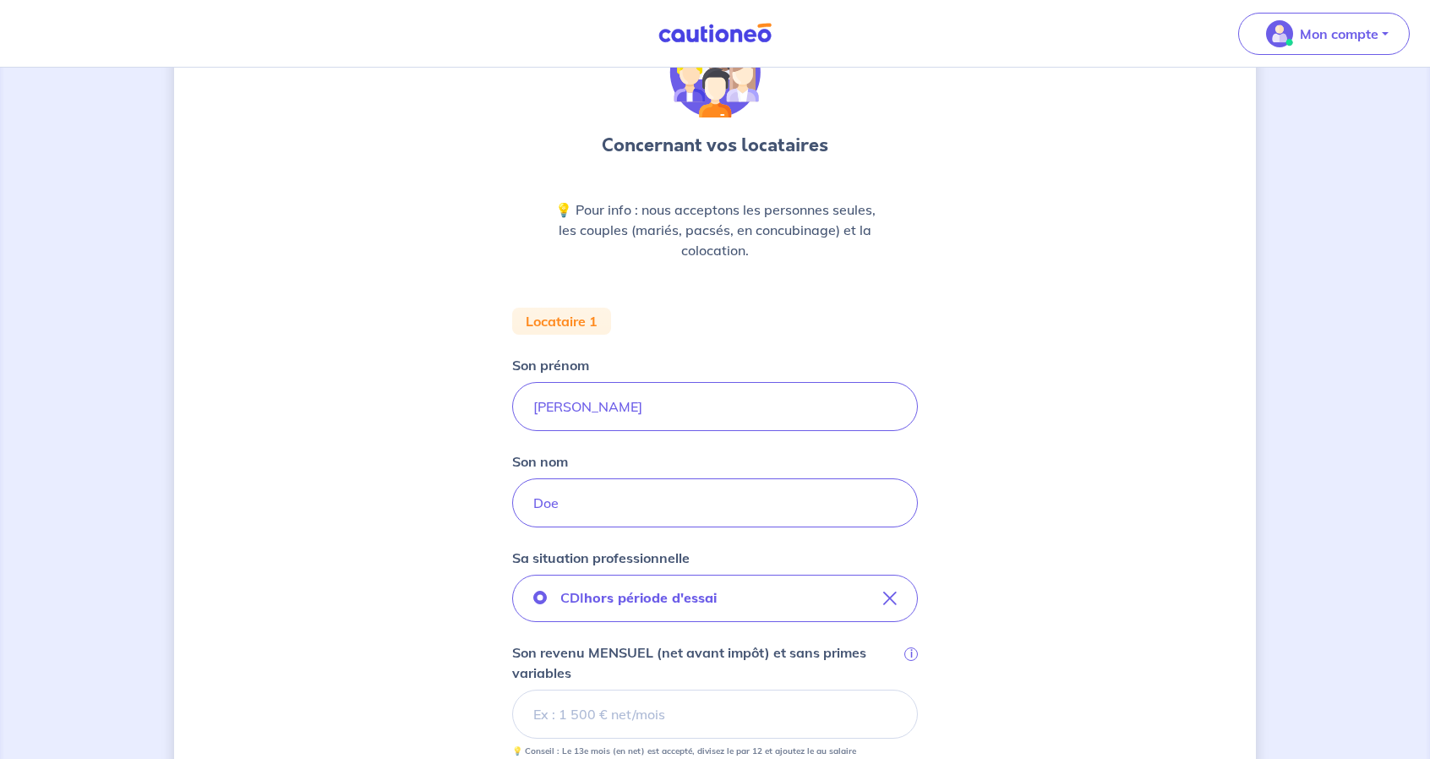
scroll to position [0, 0]
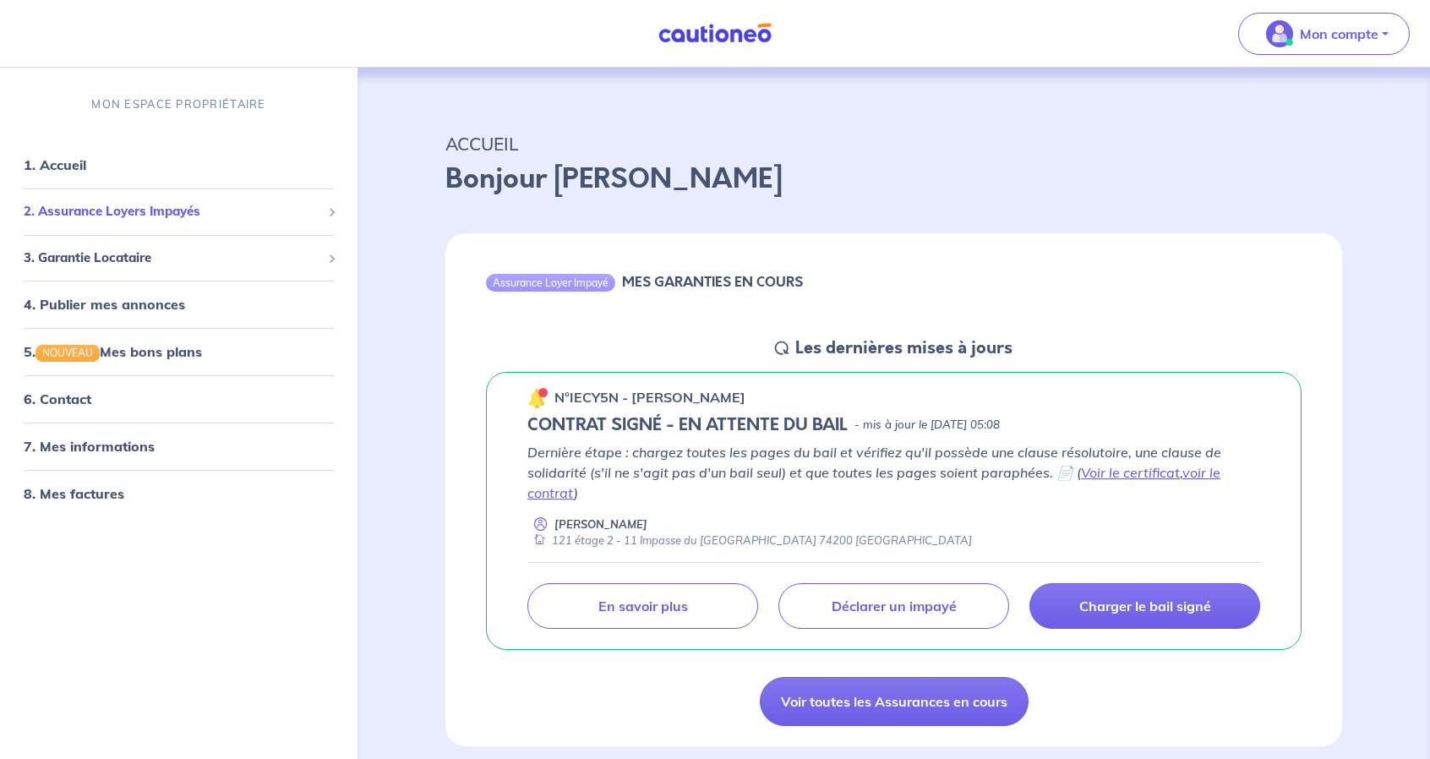
click at [205, 211] on span "2. Assurance Loyers Impayés" at bounding box center [173, 211] width 298 height 19
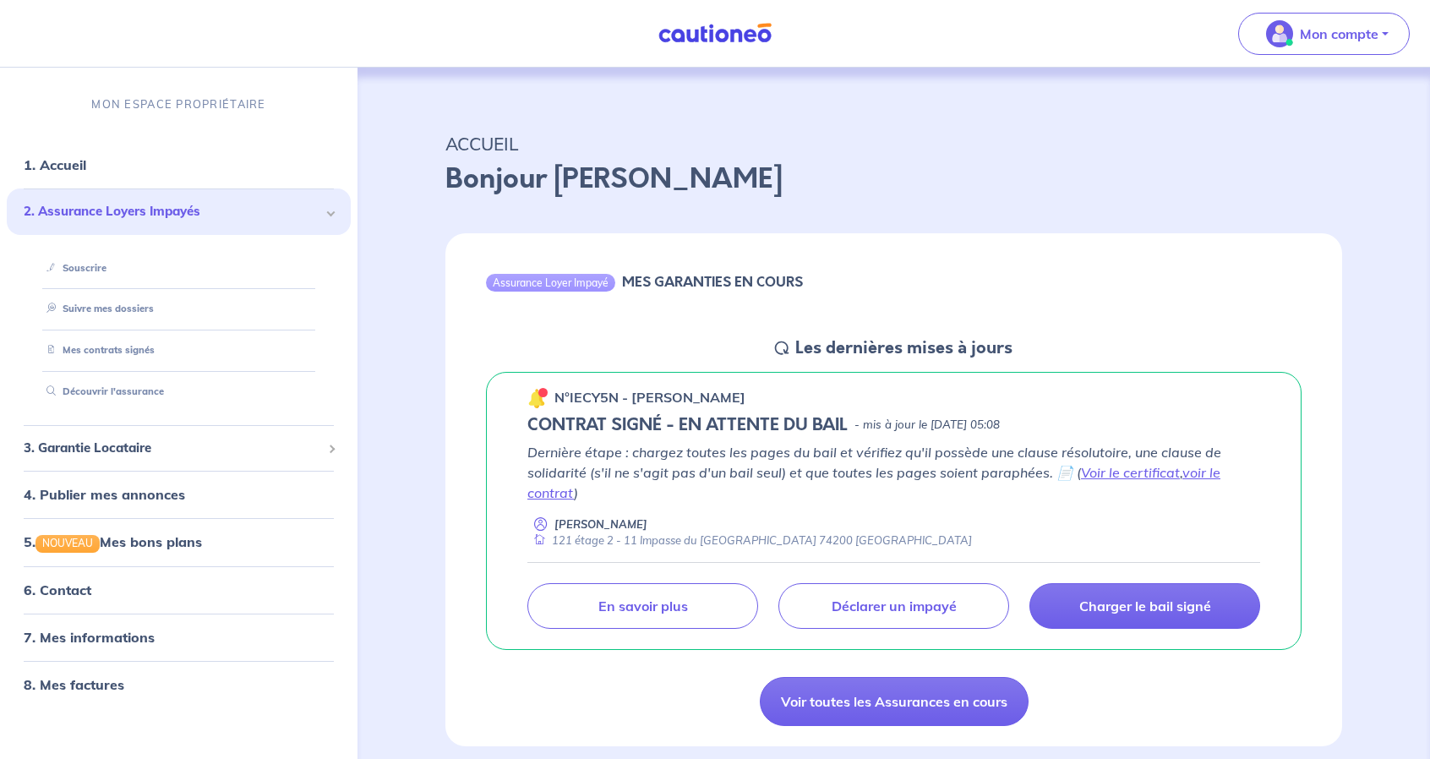
click at [949, 486] on p "Dernière étape : chargez toutes les pages du bail et vérifiez qu'il possède une…" at bounding box center [894, 472] width 733 height 61
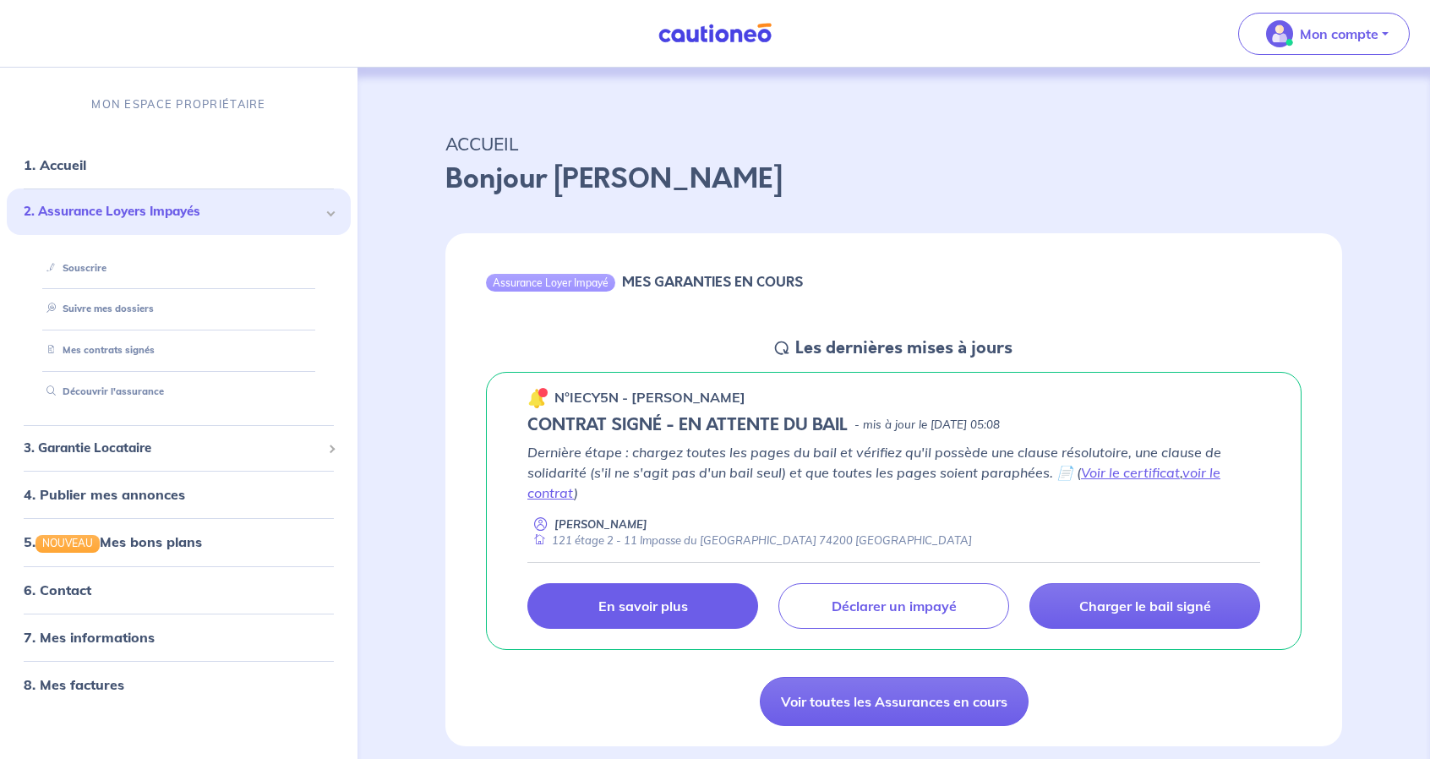
click at [609, 598] on p "En savoir plus" at bounding box center [644, 606] width 90 height 17
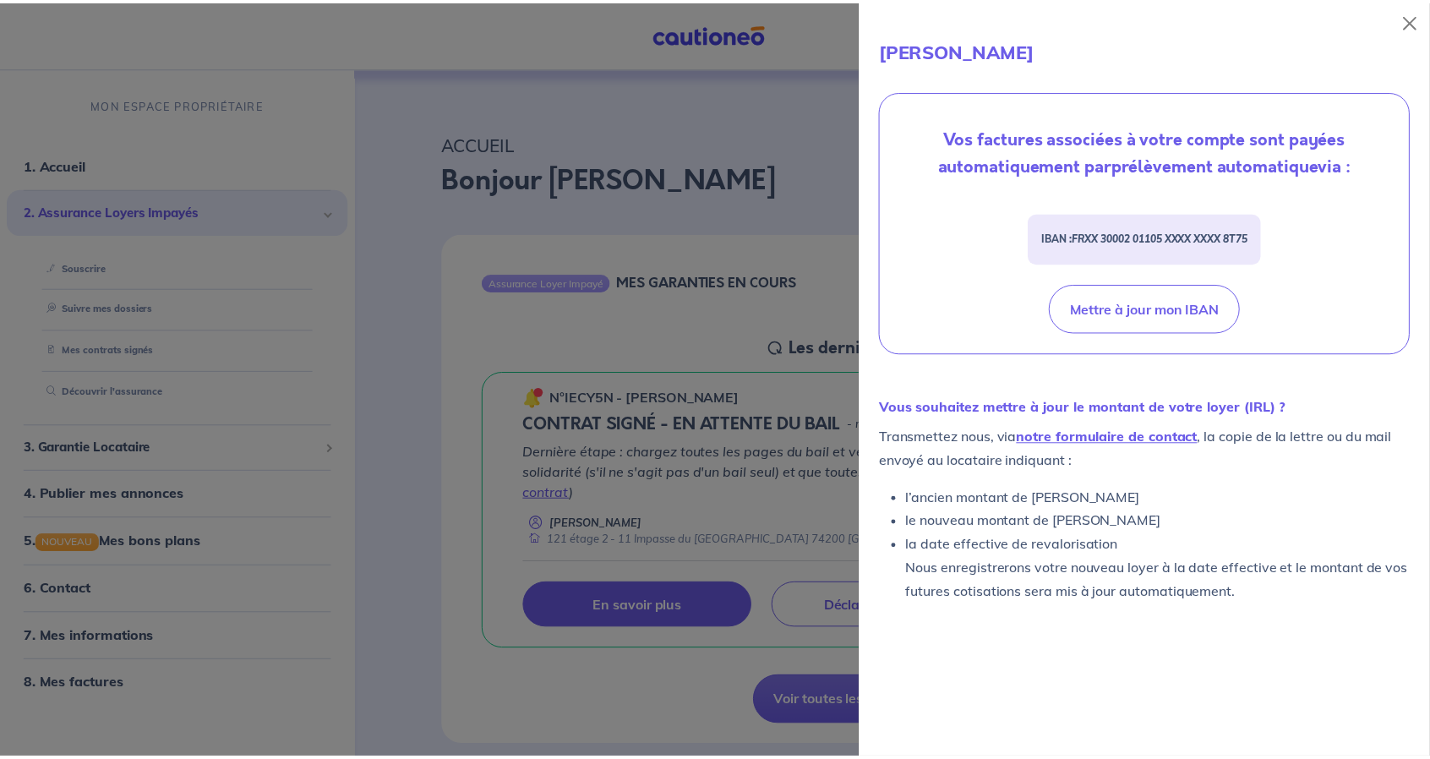
scroll to position [619, 0]
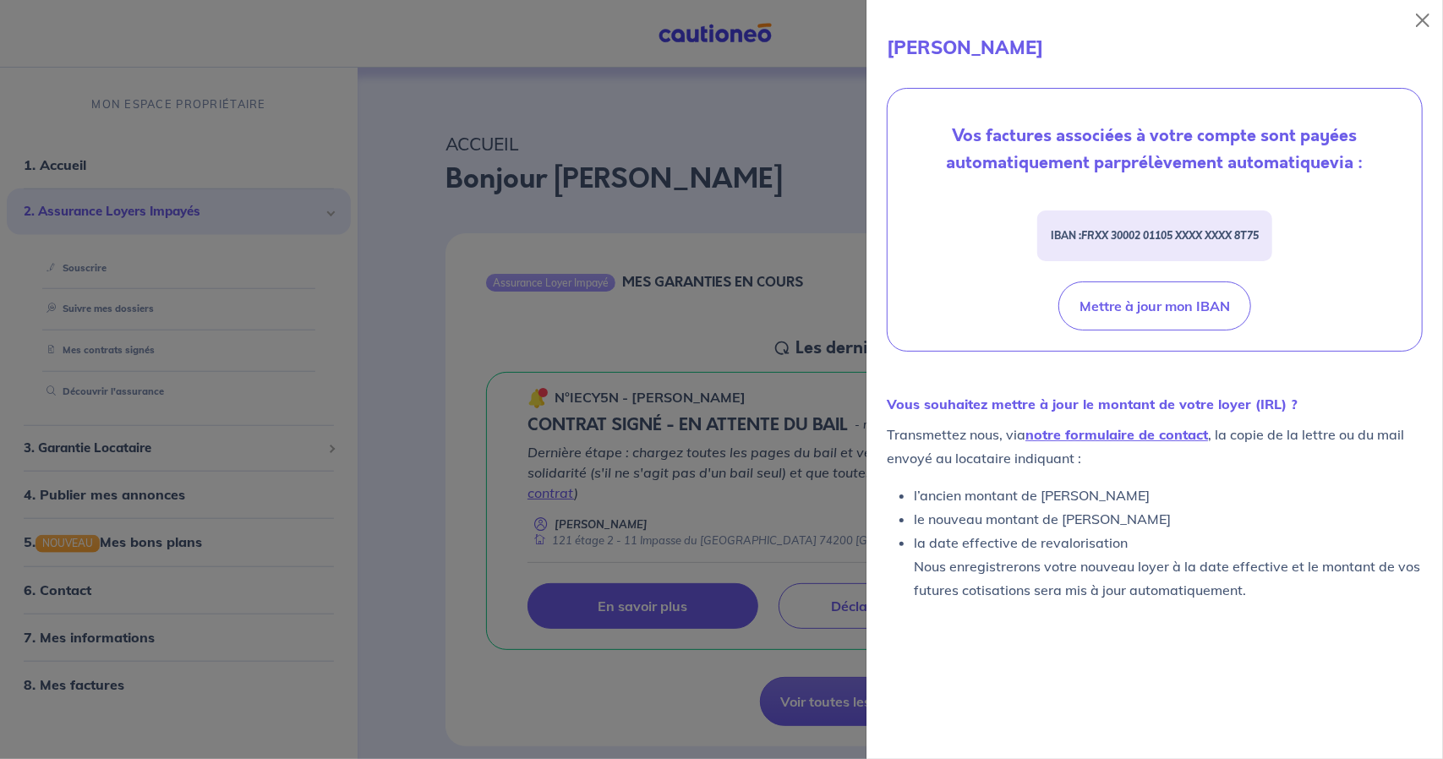
click at [675, 380] on div at bounding box center [721, 379] width 1443 height 759
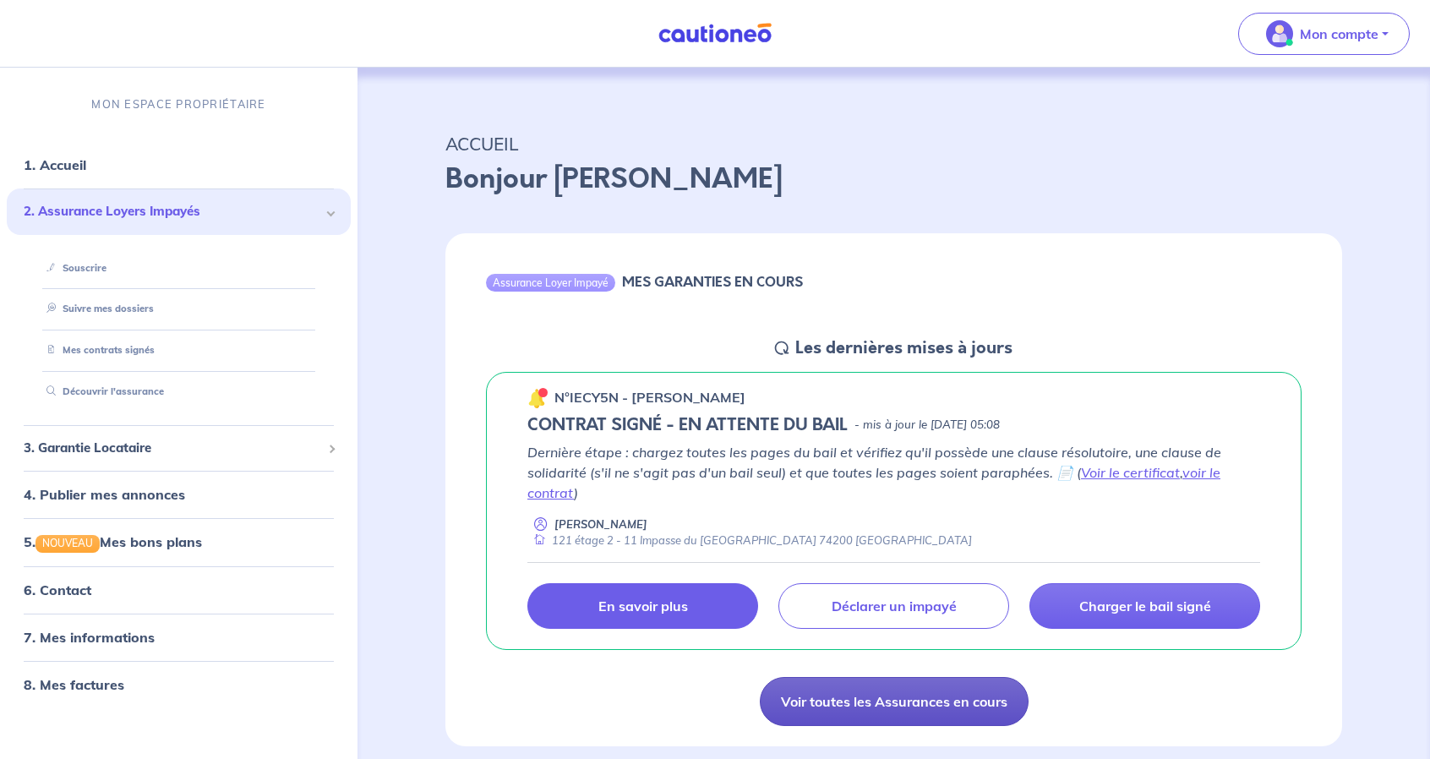
click at [979, 710] on link "Voir toutes les Assurances en cours" at bounding box center [894, 701] width 269 height 49
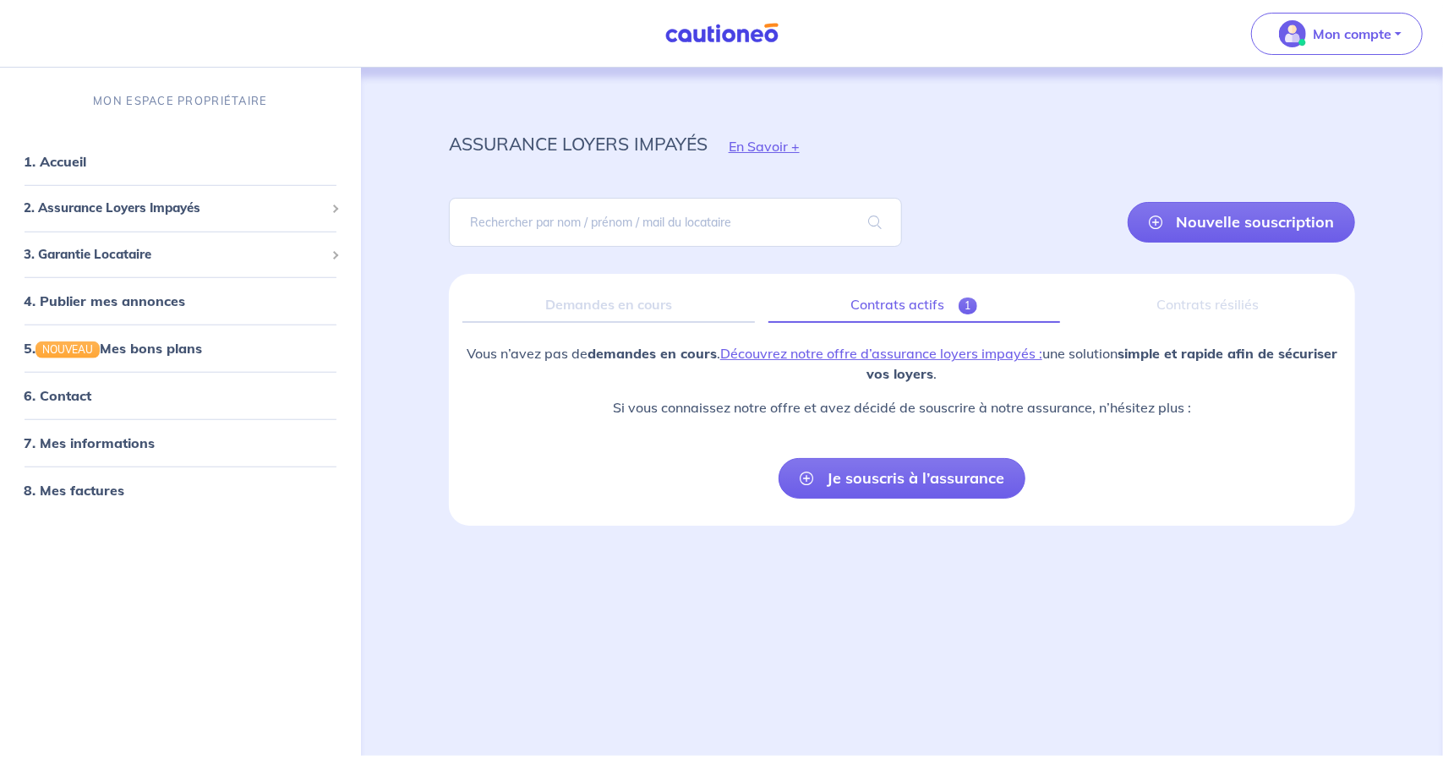
click at [903, 297] on link "Contrats actifs 1" at bounding box center [914, 305] width 292 height 36
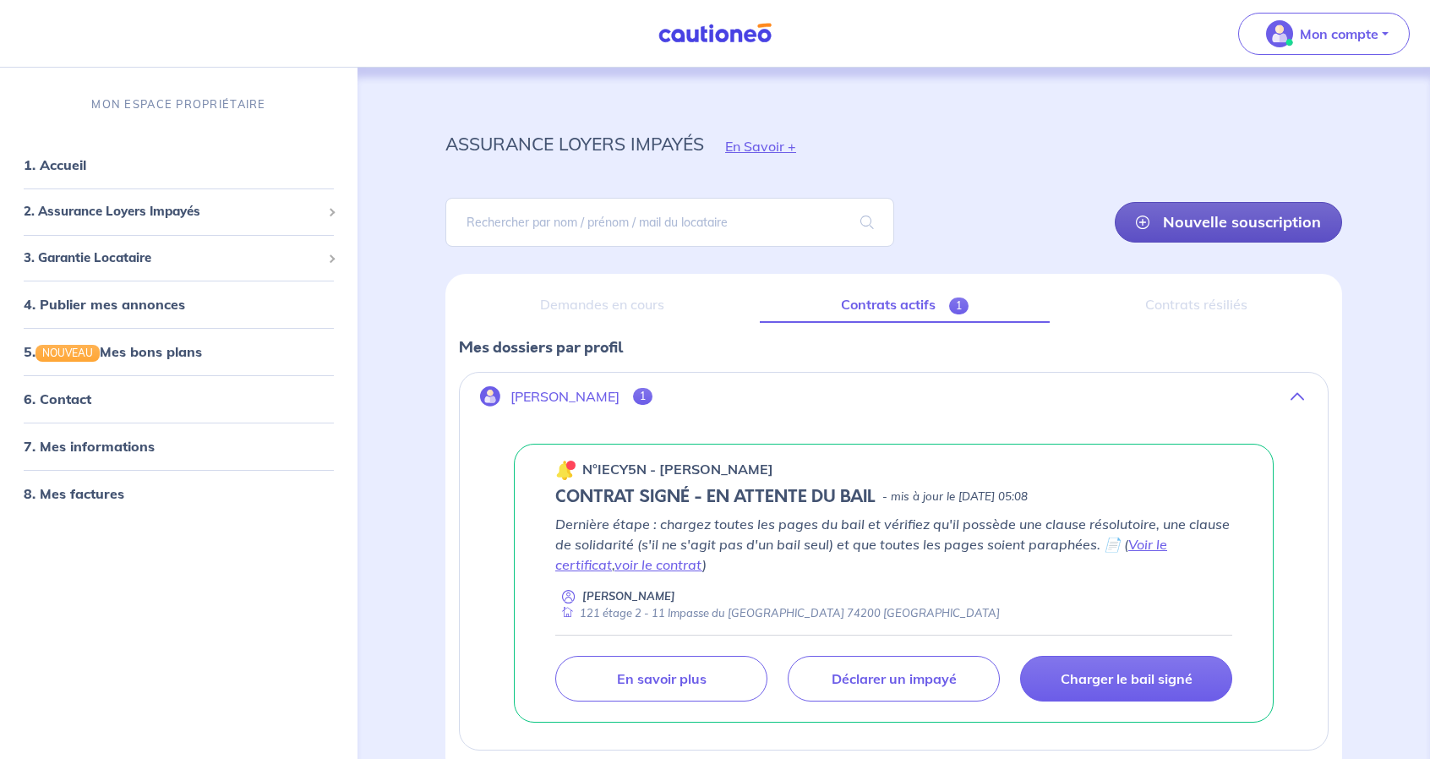
click at [1202, 233] on link "Nouvelle souscription" at bounding box center [1228, 222] width 227 height 41
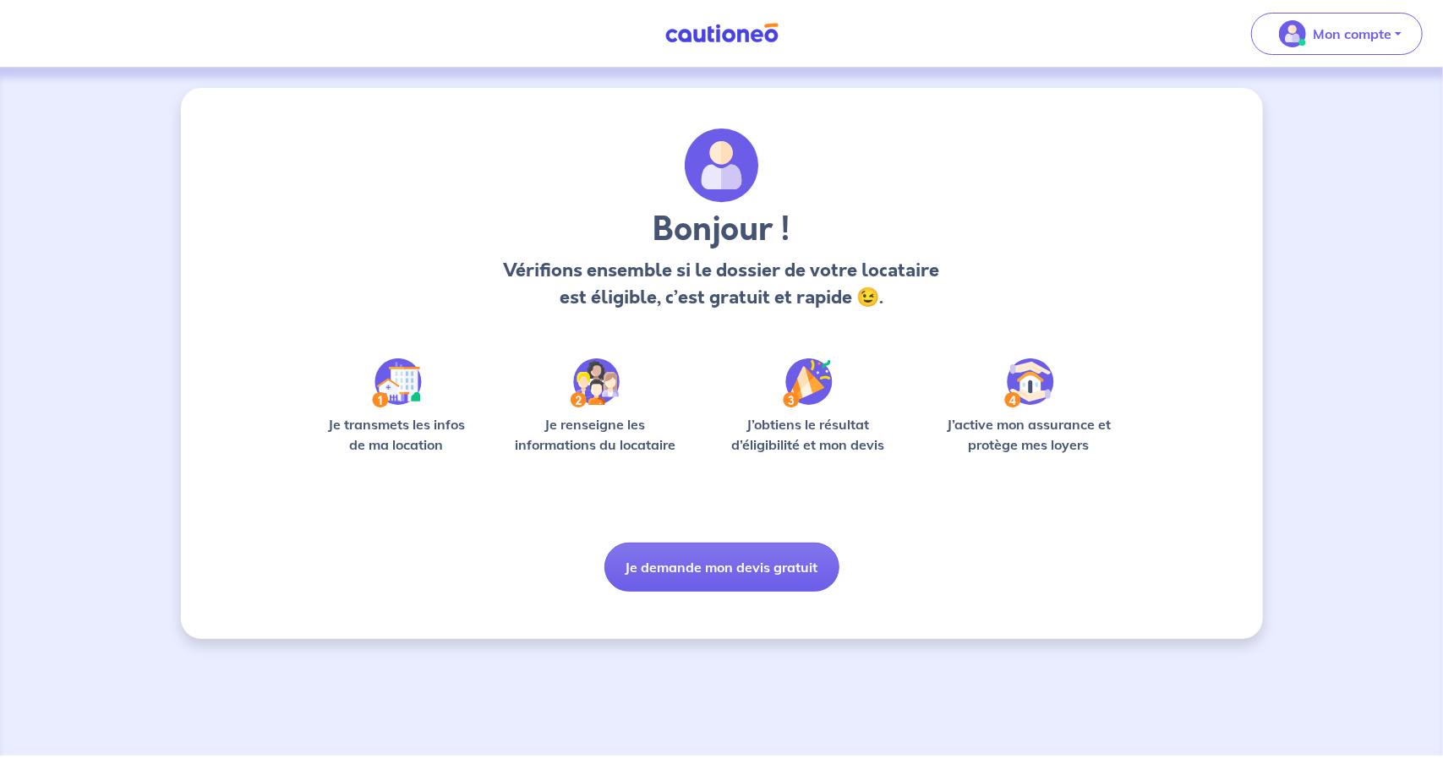
click at [1295, 168] on div "Bonjour ! Vérifions ensemble si le dossier de votre locataire est éligible, c’e…" at bounding box center [721, 412] width 1443 height 688
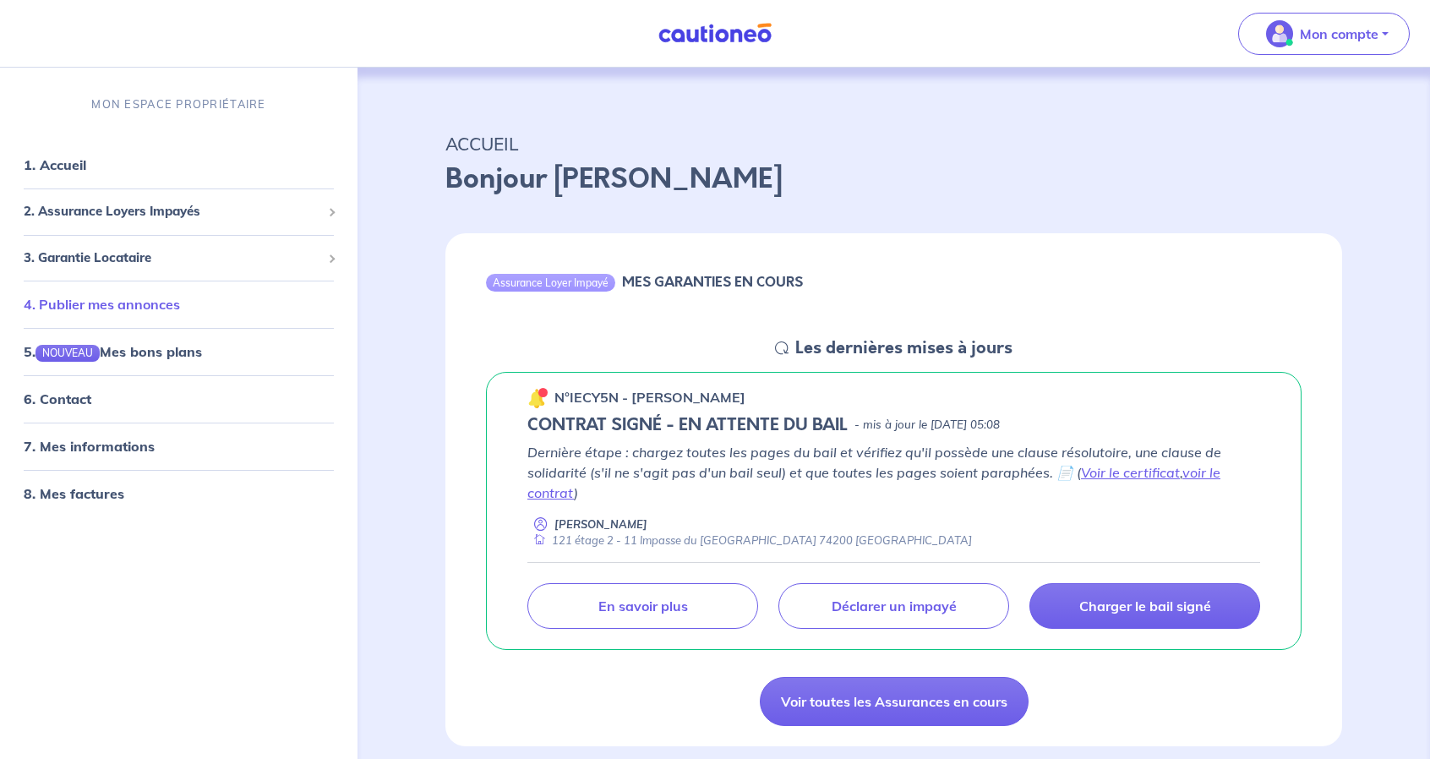
click at [180, 296] on link "4. Publier mes annonces" at bounding box center [102, 304] width 156 height 17
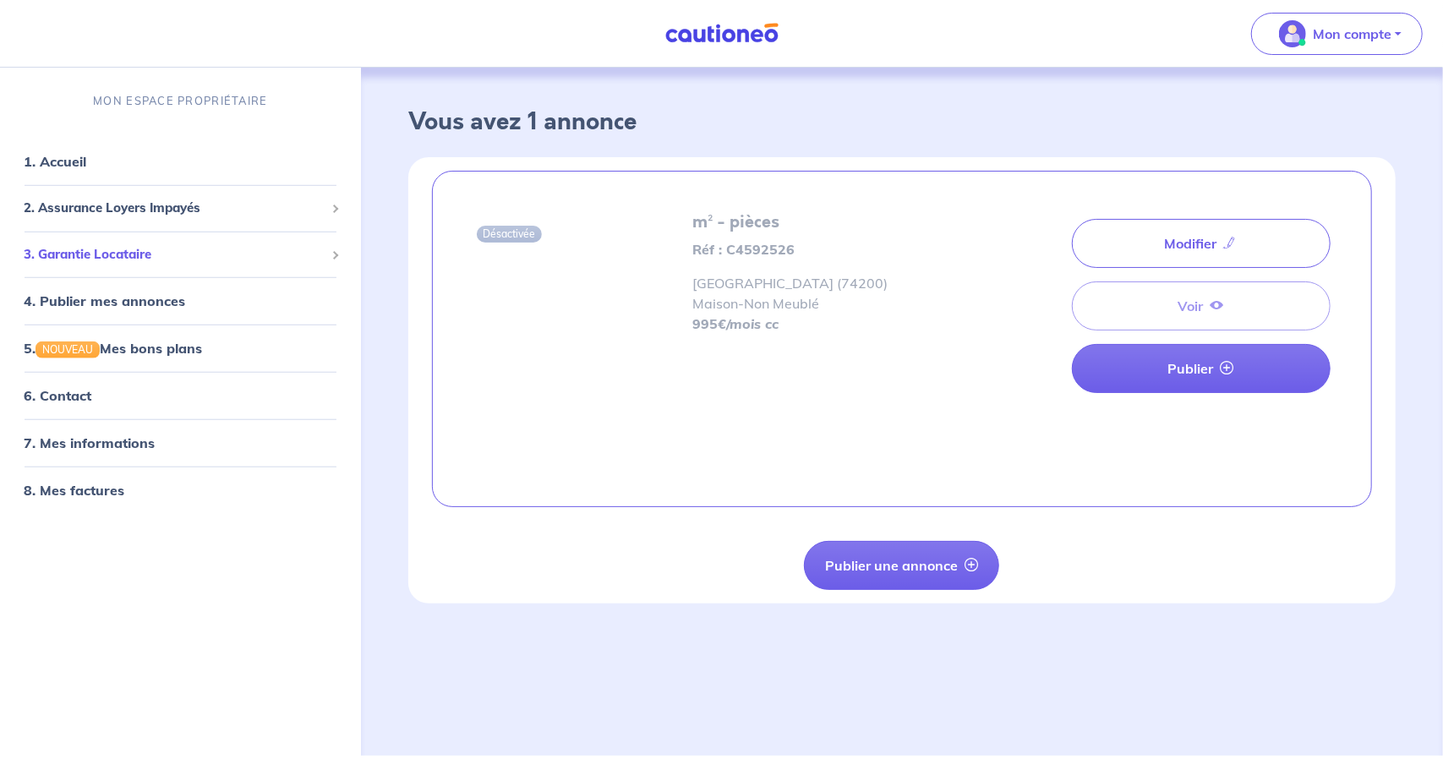
click at [135, 259] on span "3. Garantie Locataire" at bounding box center [174, 254] width 301 height 19
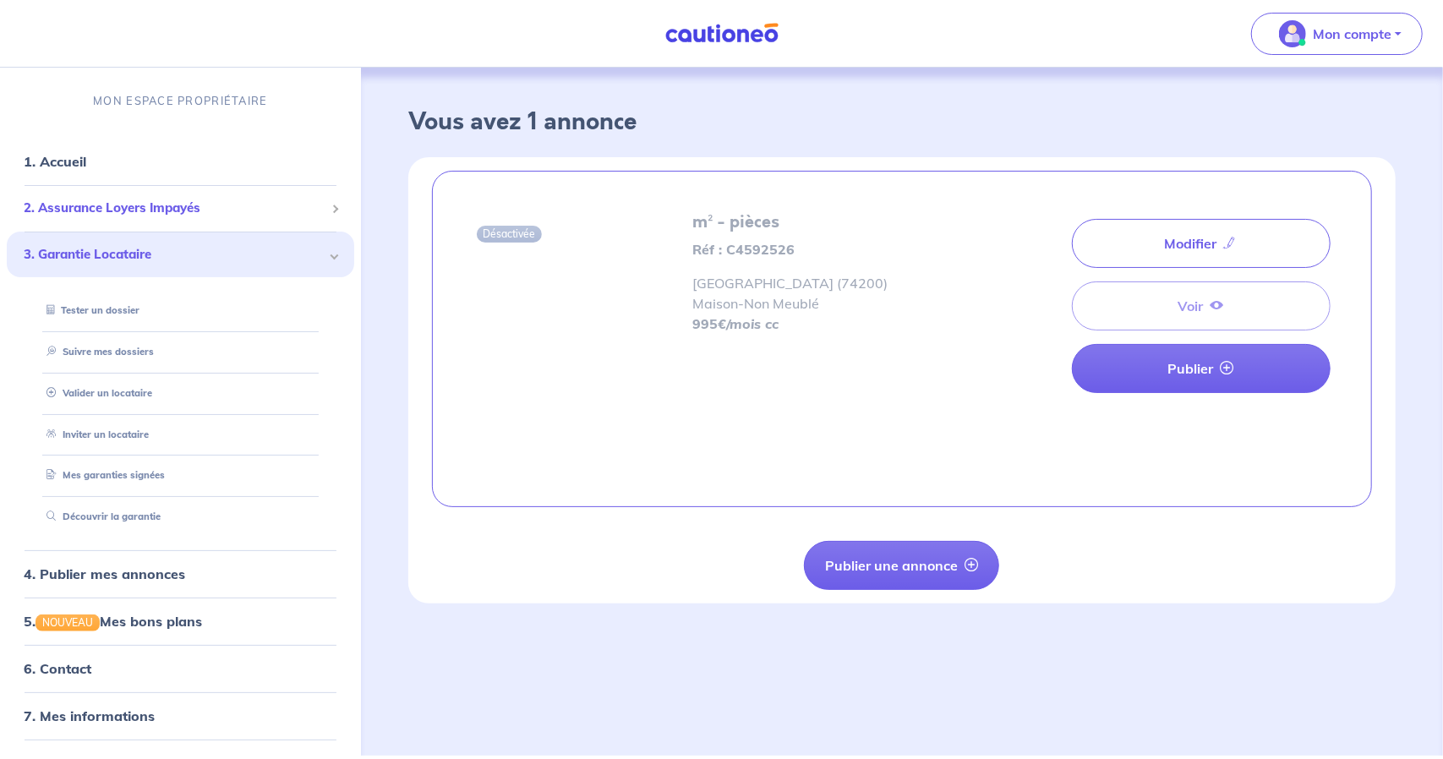
click at [186, 204] on span "2. Assurance Loyers Impayés" at bounding box center [174, 208] width 301 height 19
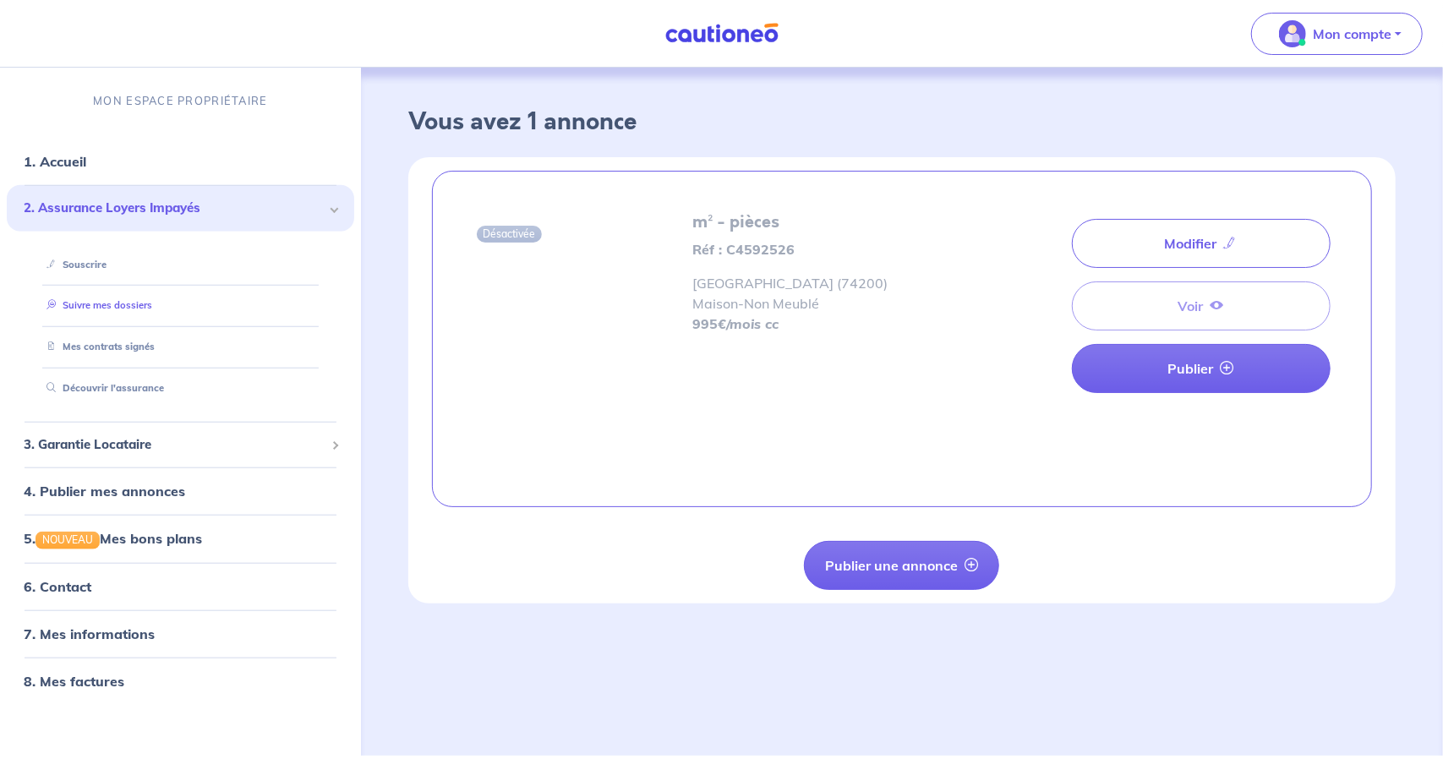
click at [141, 304] on link "Suivre mes dossiers" at bounding box center [96, 305] width 112 height 12
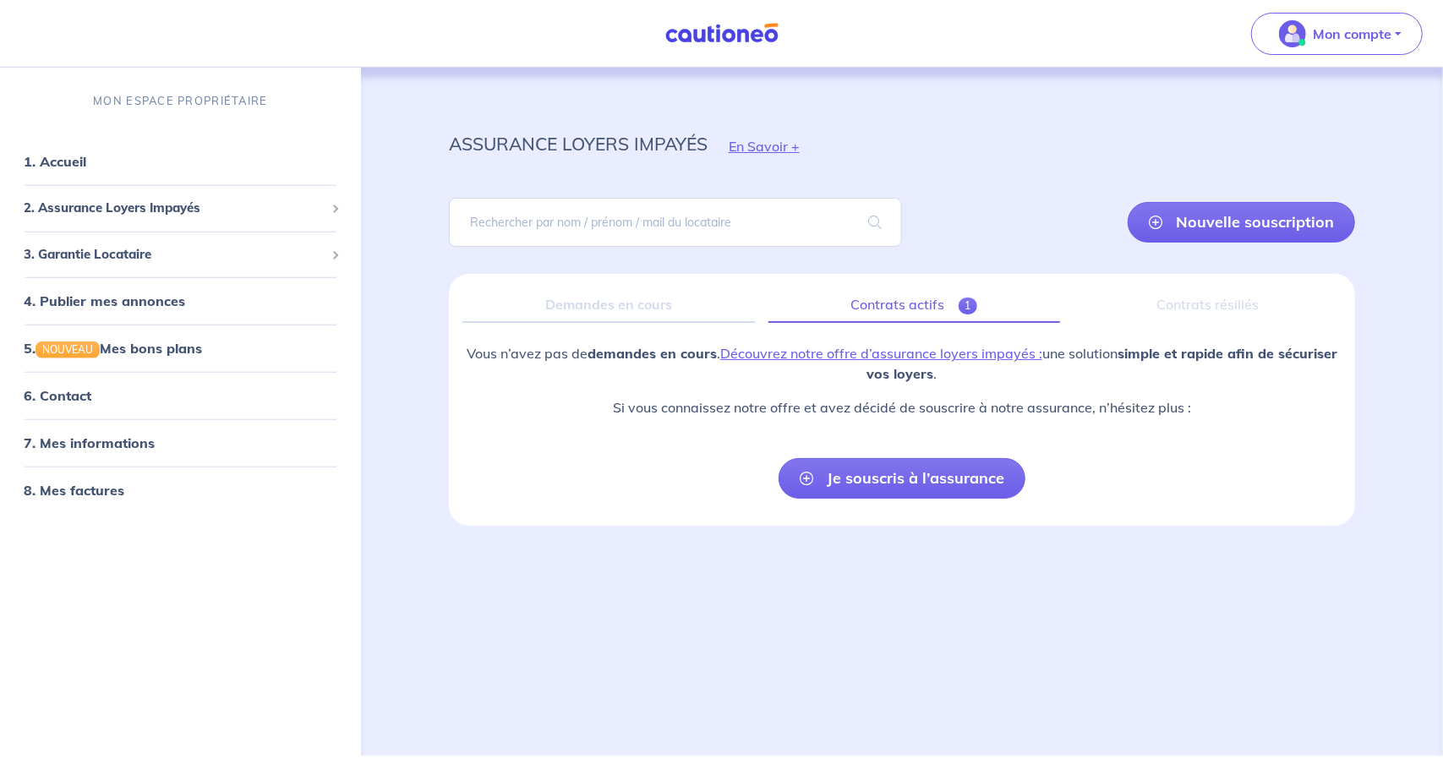
click at [883, 312] on link "Contrats actifs 1" at bounding box center [914, 305] width 292 height 36
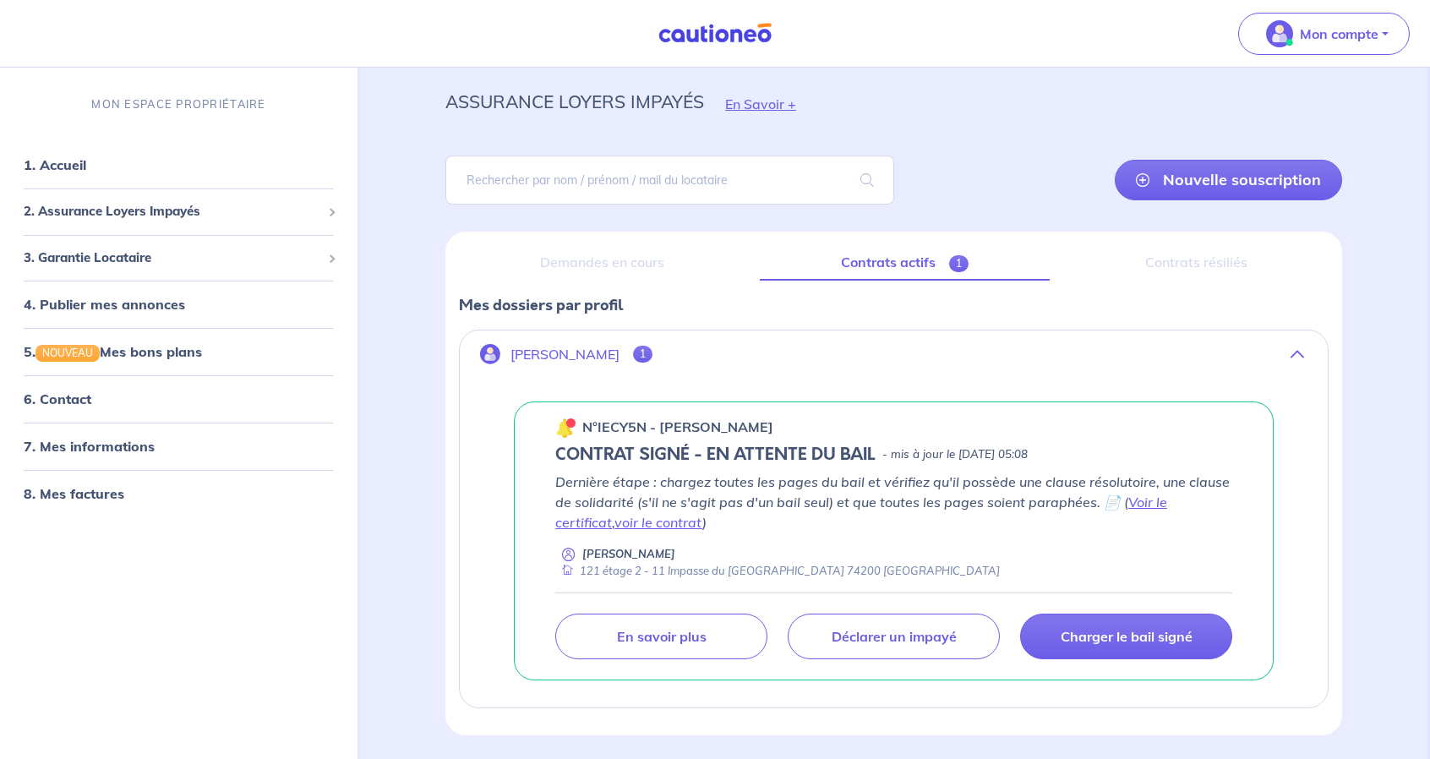
scroll to position [14, 0]
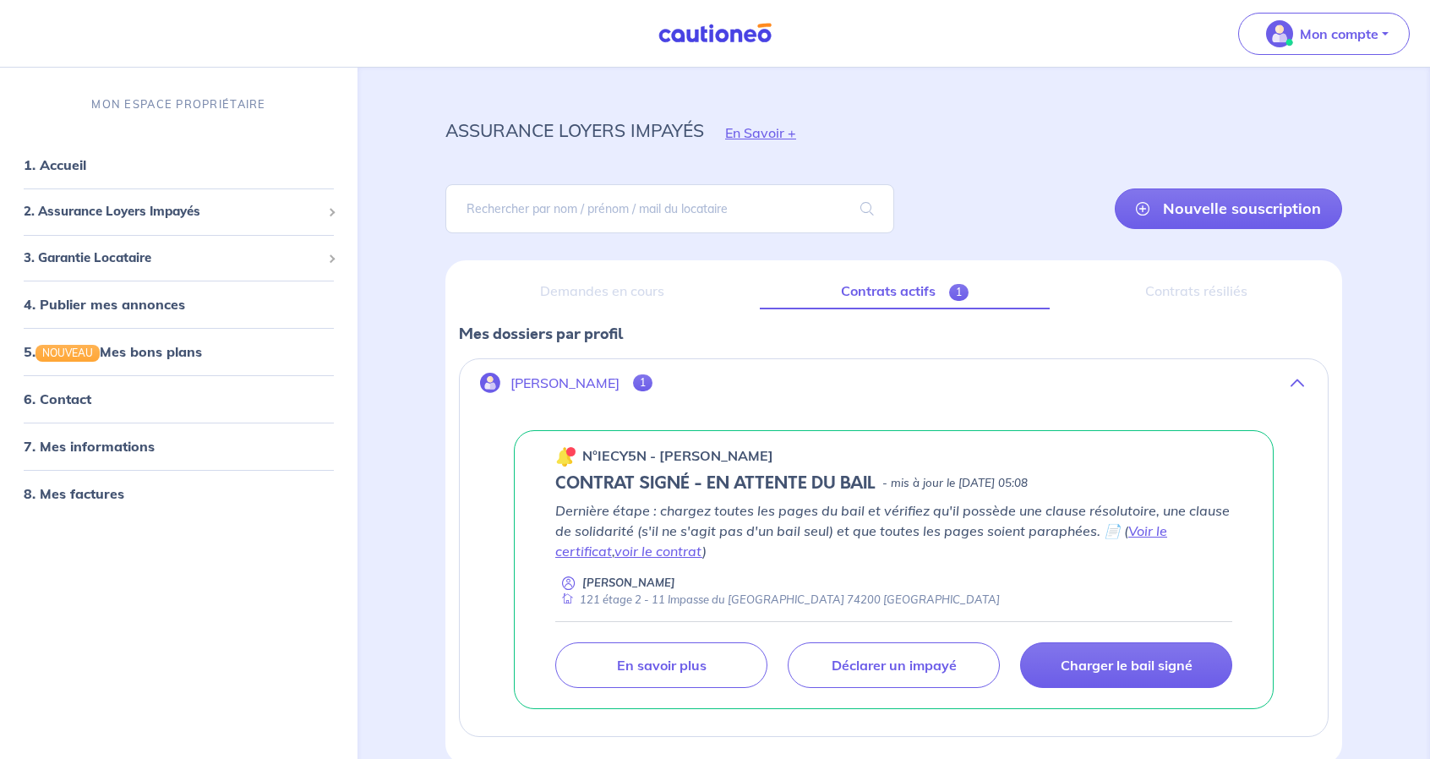
click at [1219, 287] on div "Contrats résiliés" at bounding box center [1196, 292] width 265 height 36
click at [1171, 294] on div "Contrats résiliés" at bounding box center [1196, 292] width 265 height 36
click at [647, 301] on div "Demandes en cours" at bounding box center [602, 292] width 287 height 36
click at [646, 299] on div "Demandes en cours" at bounding box center [602, 292] width 287 height 36
click at [638, 287] on div "Demandes en cours" at bounding box center [602, 292] width 287 height 36
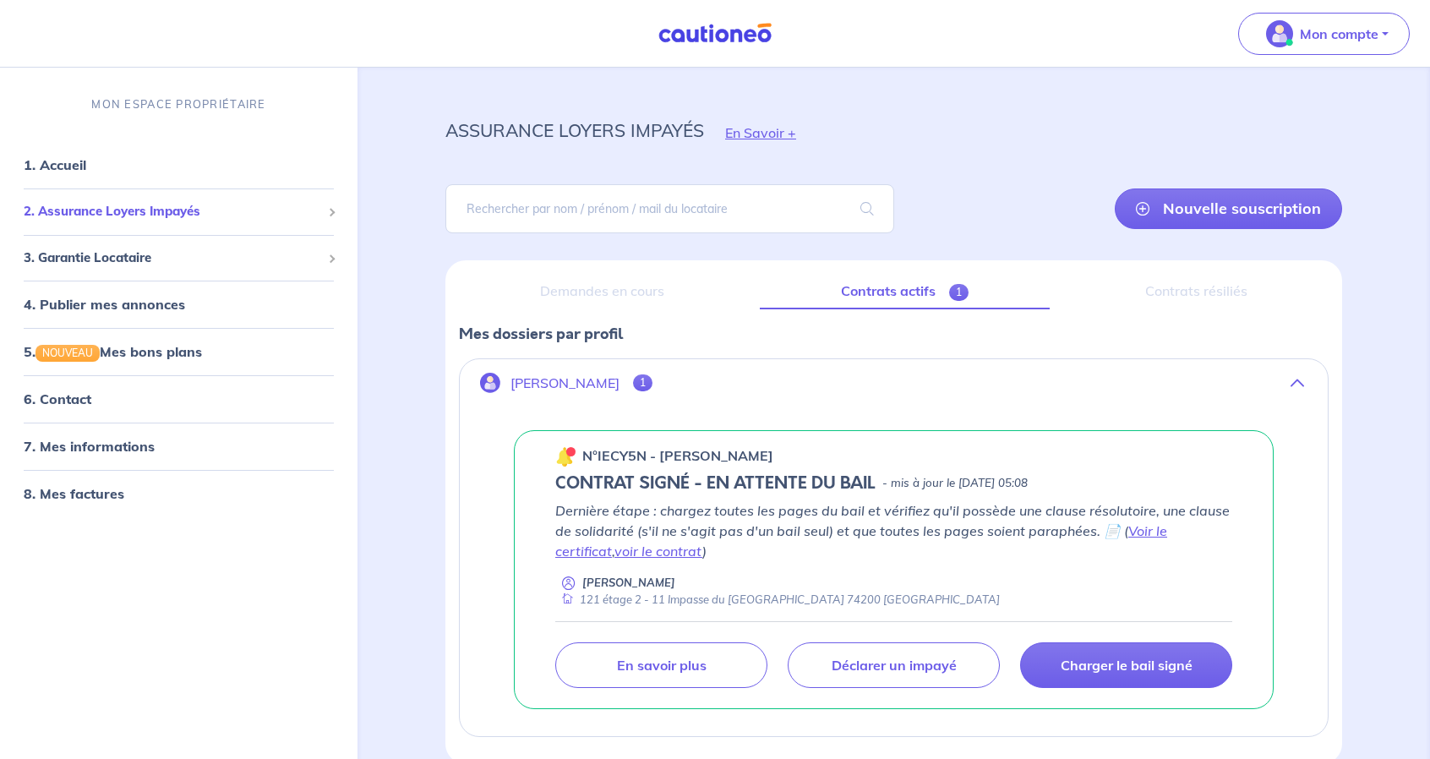
click at [223, 218] on span "2. Assurance Loyers Impayés" at bounding box center [173, 211] width 298 height 19
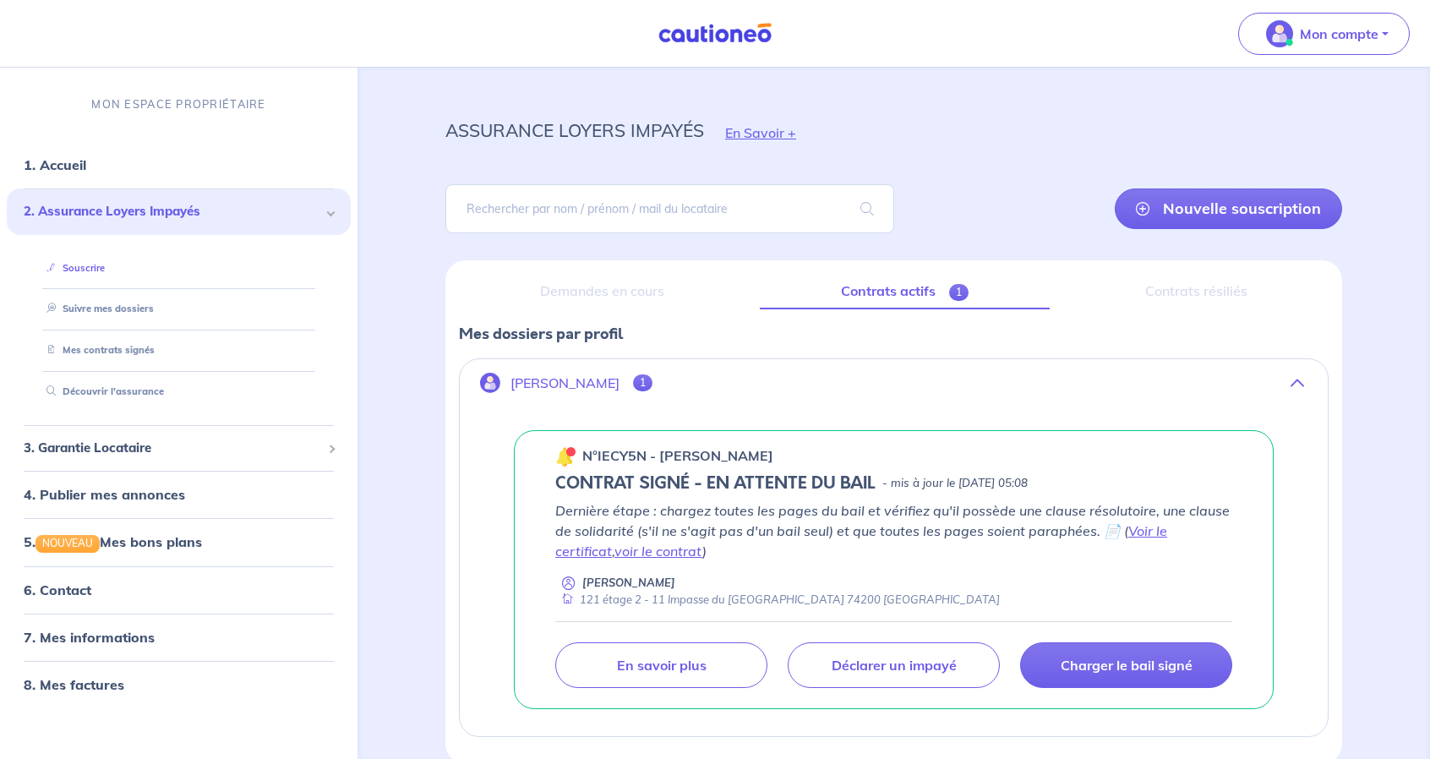
click at [105, 272] on link "Souscrire" at bounding box center [72, 267] width 65 height 12
